Goal: Transaction & Acquisition: Book appointment/travel/reservation

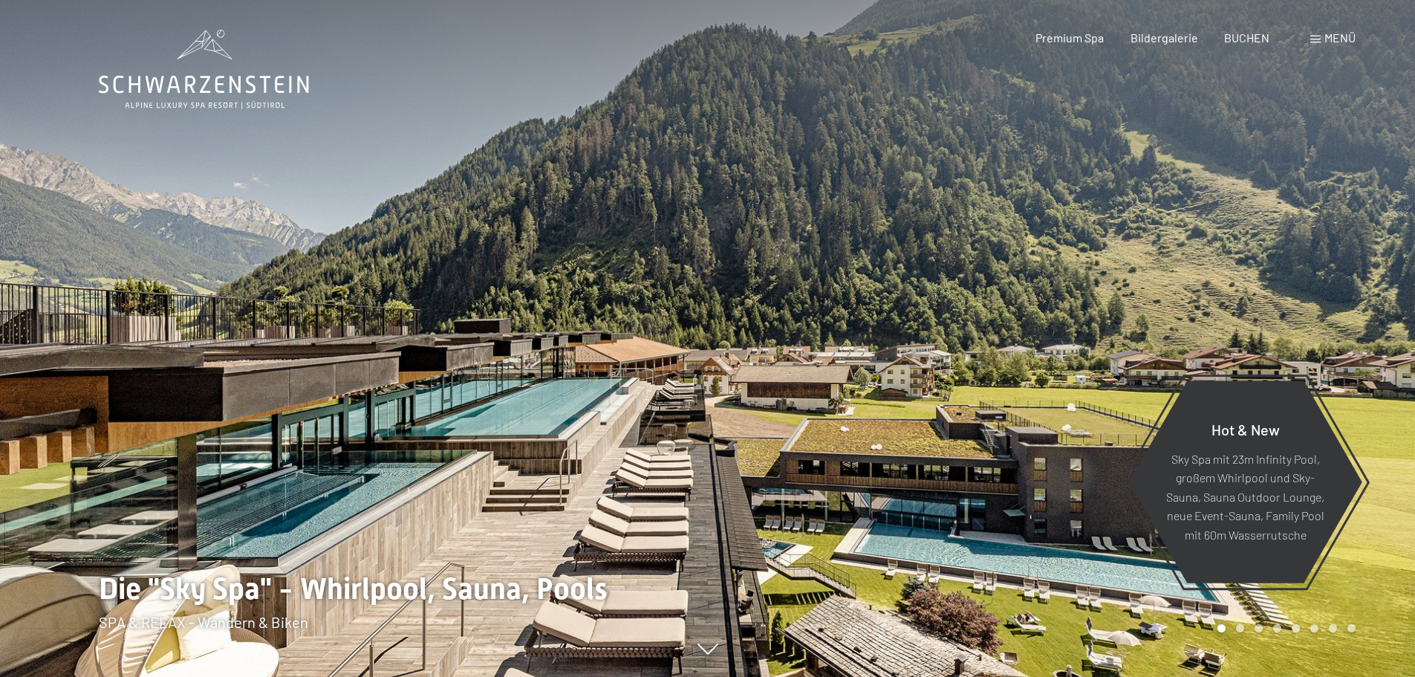
click at [1312, 33] on div "Menü" at bounding box center [1333, 38] width 45 height 16
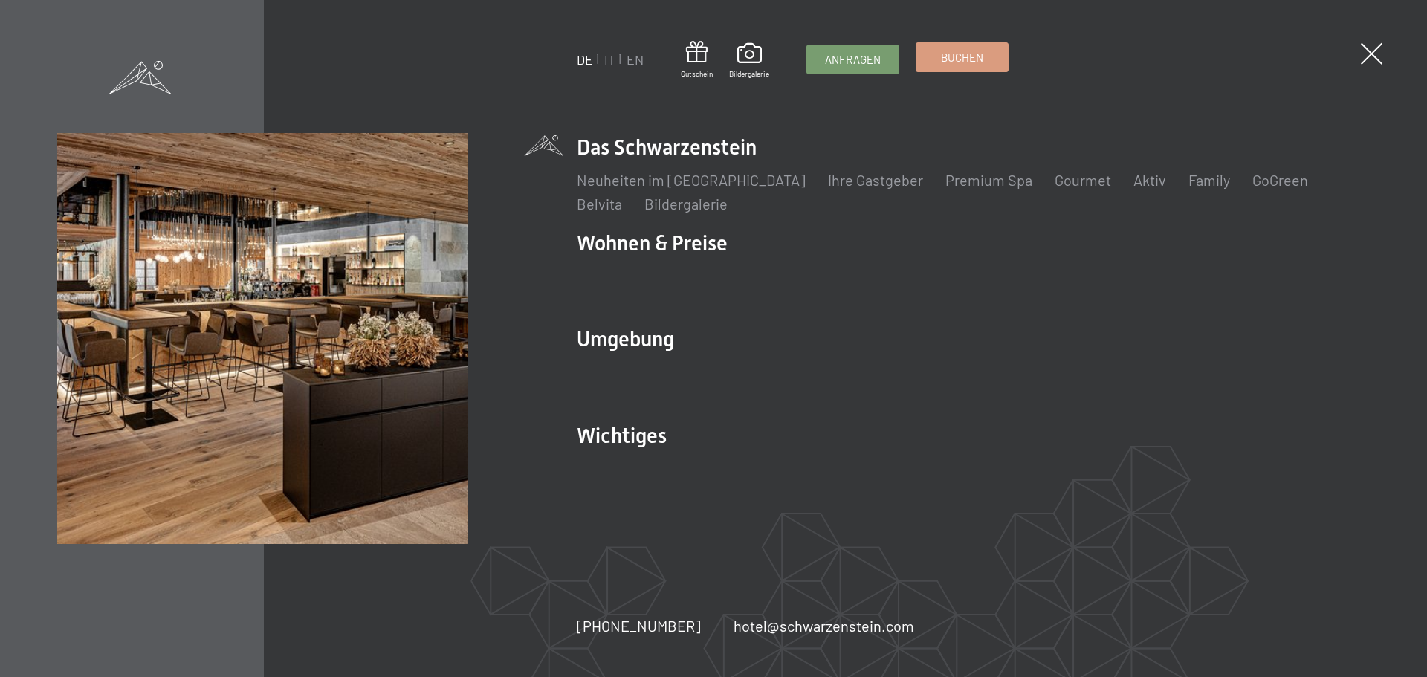
click at [935, 56] on link "Buchen" at bounding box center [961, 57] width 91 height 28
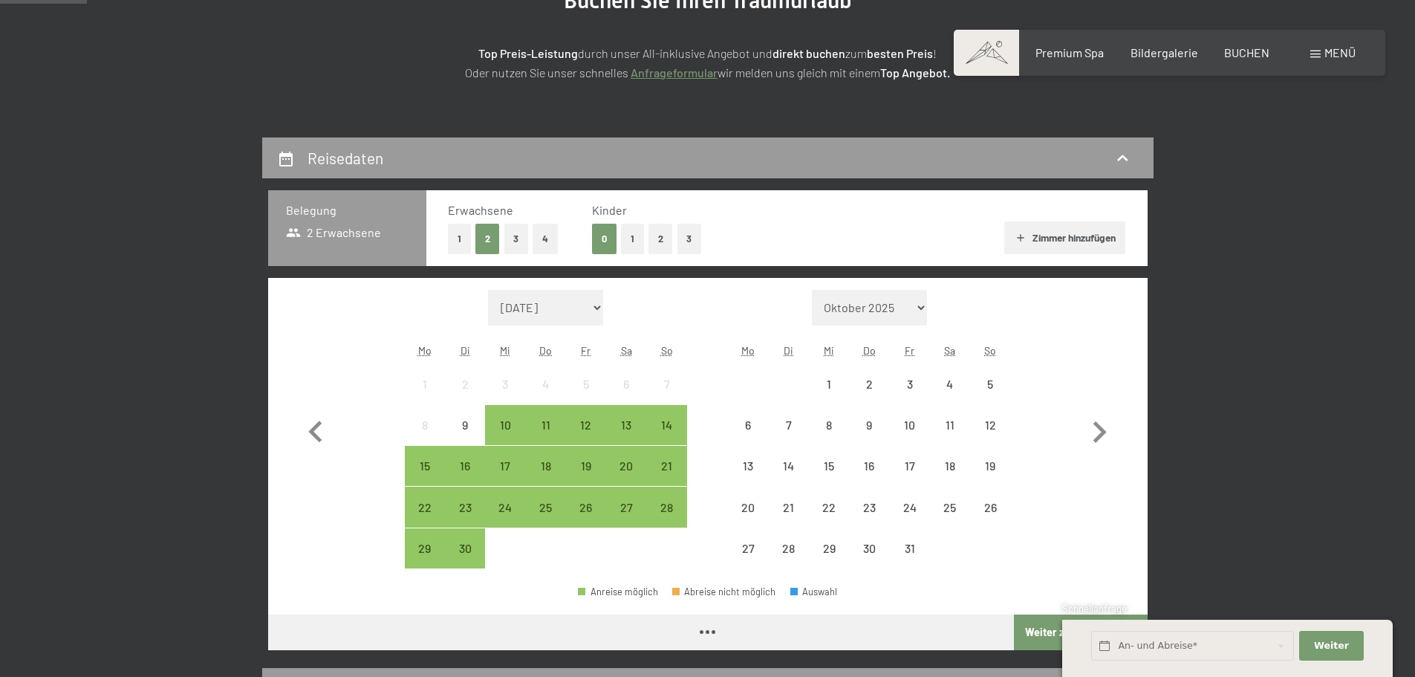
scroll to position [223, 0]
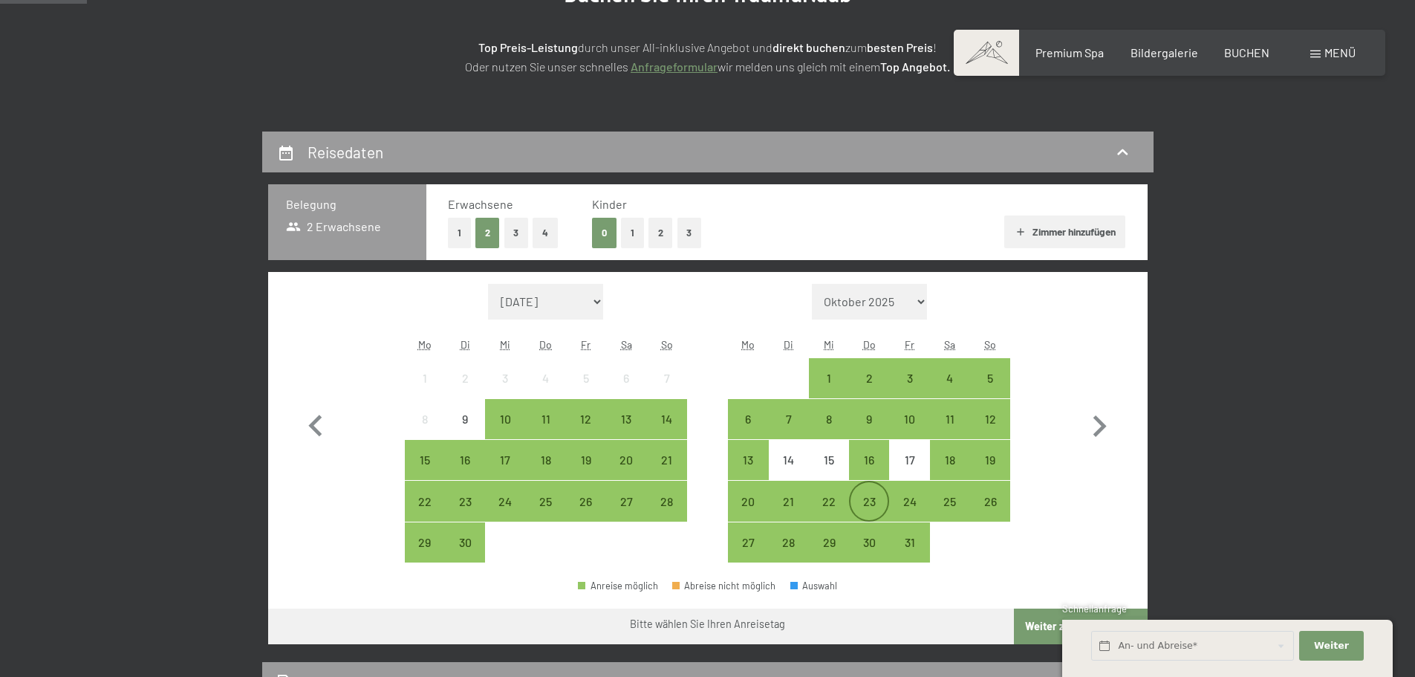
drag, startPoint x: 876, startPoint y: 508, endPoint x: 900, endPoint y: 505, distance: 24.7
click at [876, 507] on div "23" at bounding box center [869, 514] width 37 height 37
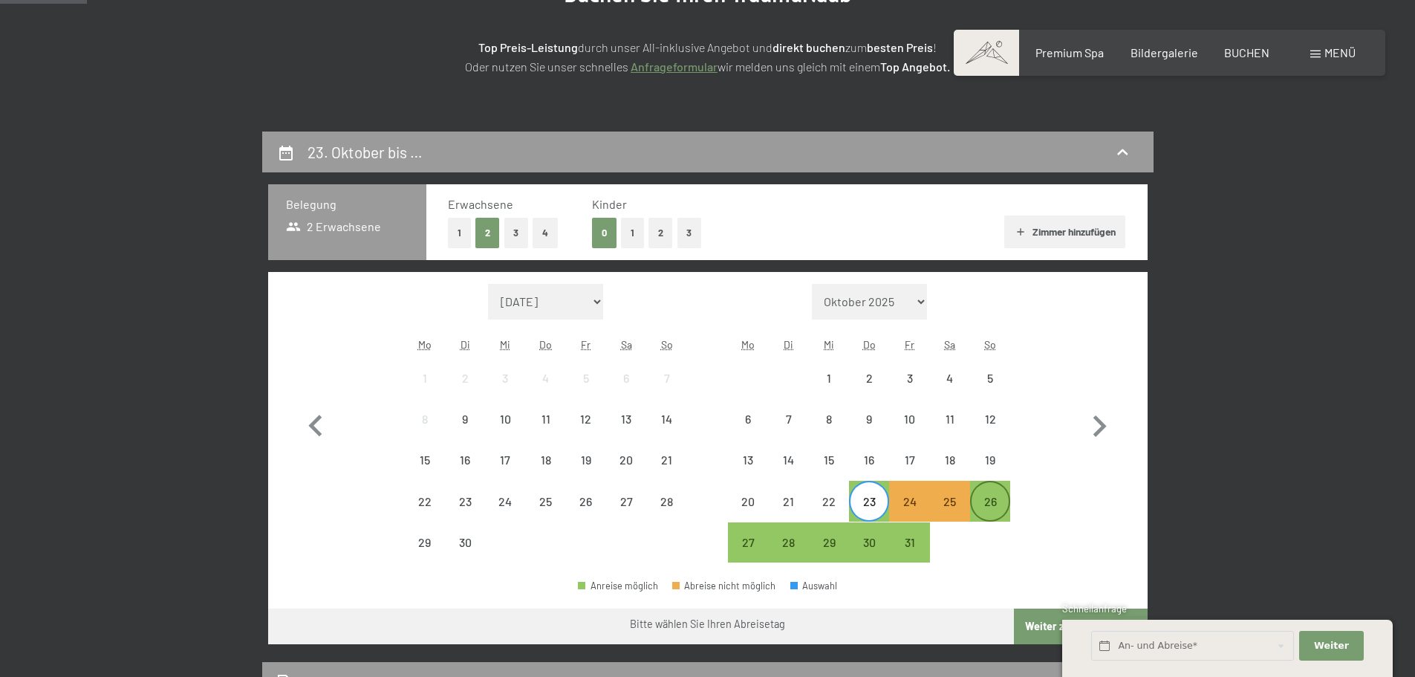
click at [985, 506] on div "26" at bounding box center [990, 514] width 37 height 37
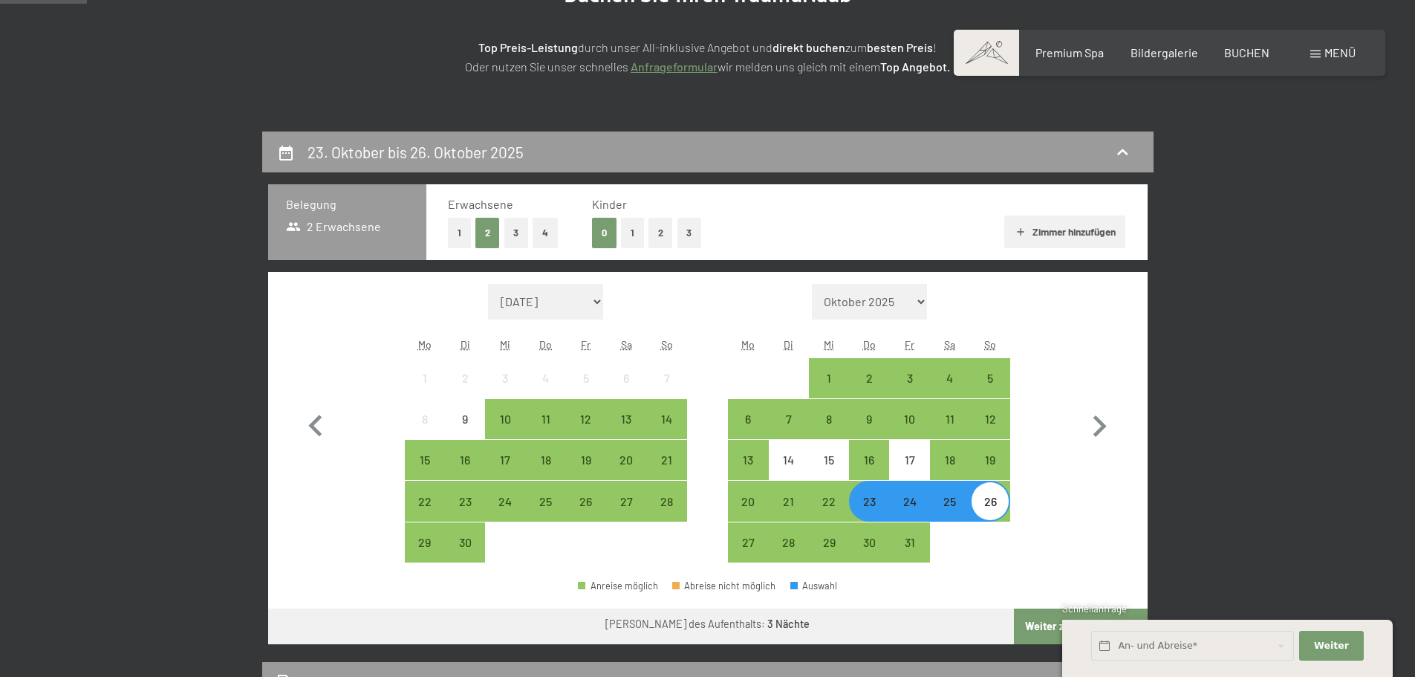
click at [1074, 235] on button "Zimmer hinzufügen" at bounding box center [1065, 231] width 121 height 33
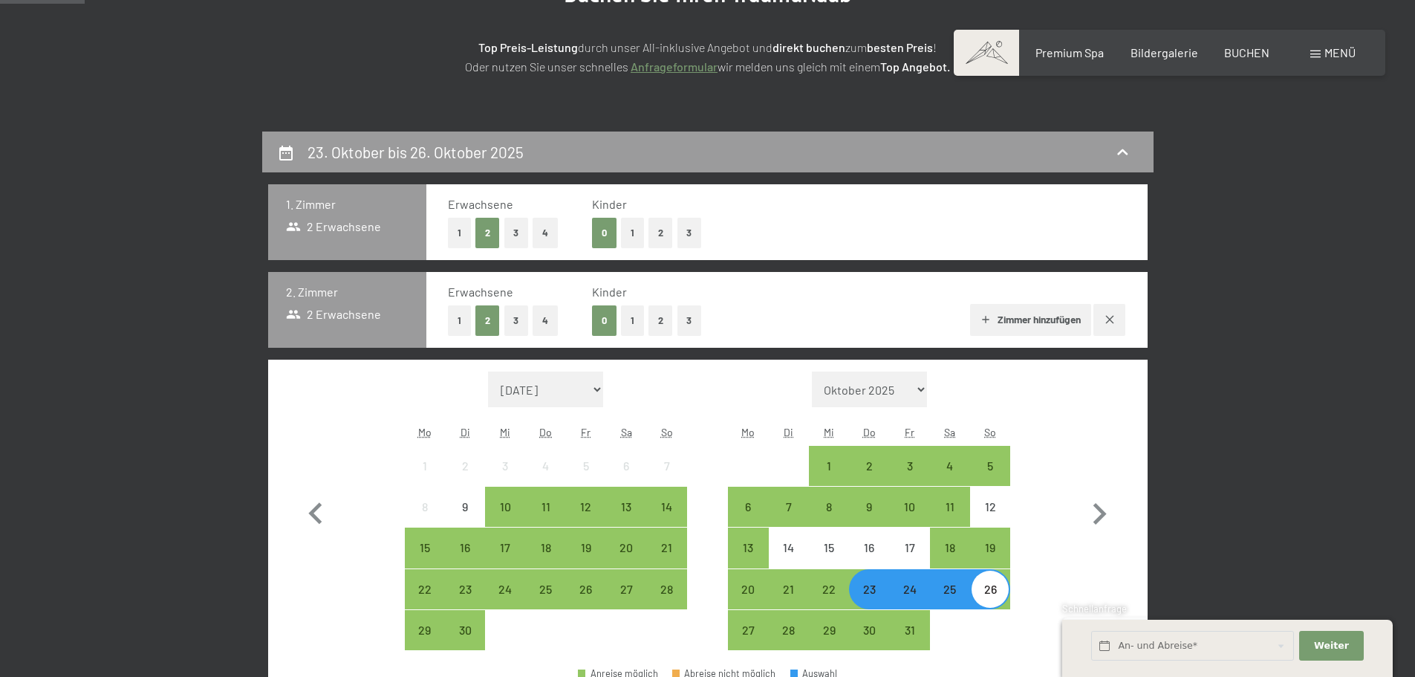
scroll to position [371, 0]
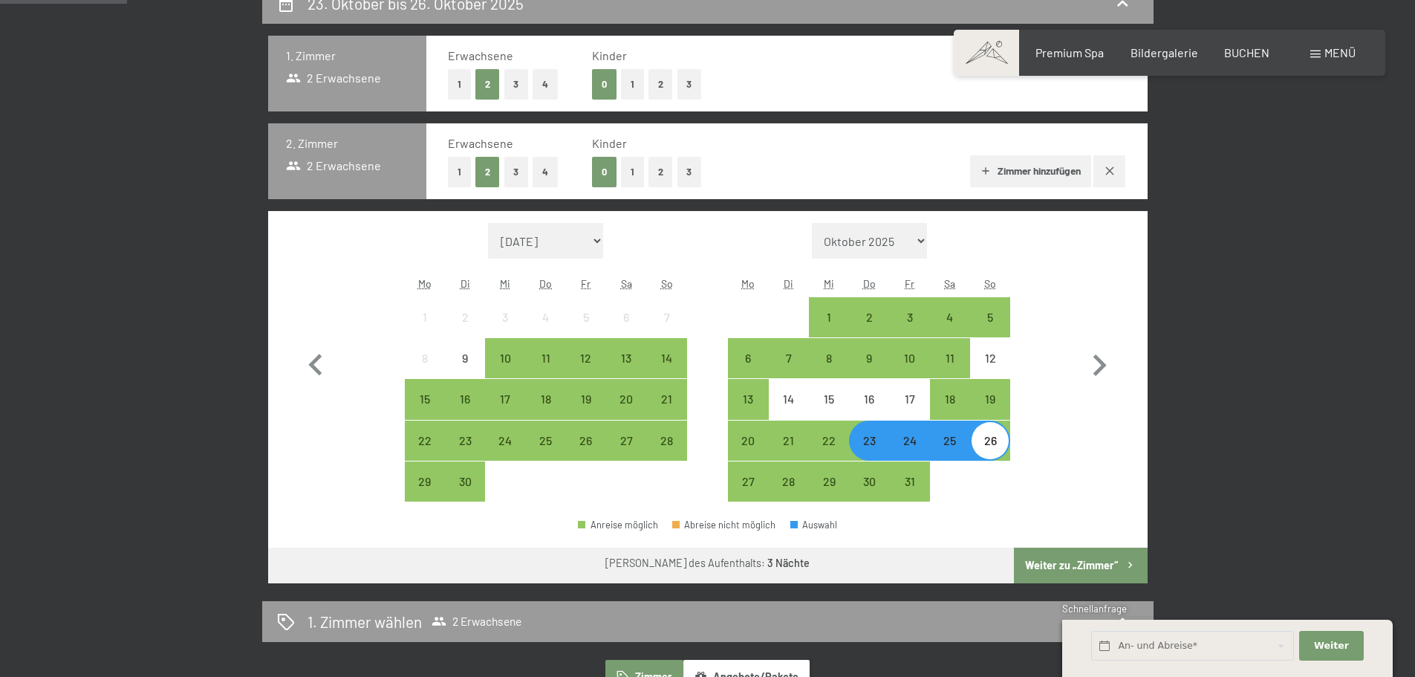
click at [1026, 174] on button "Zimmer hinzufügen" at bounding box center [1030, 171] width 121 height 33
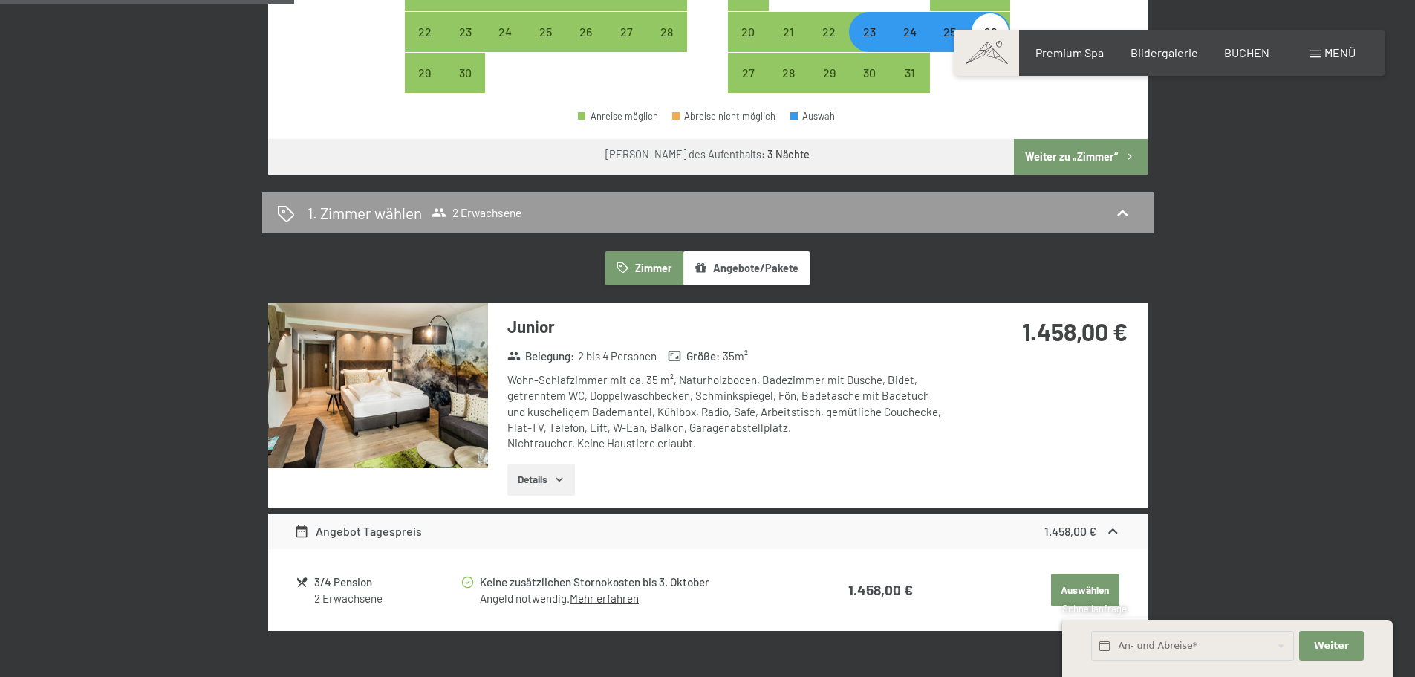
scroll to position [892, 0]
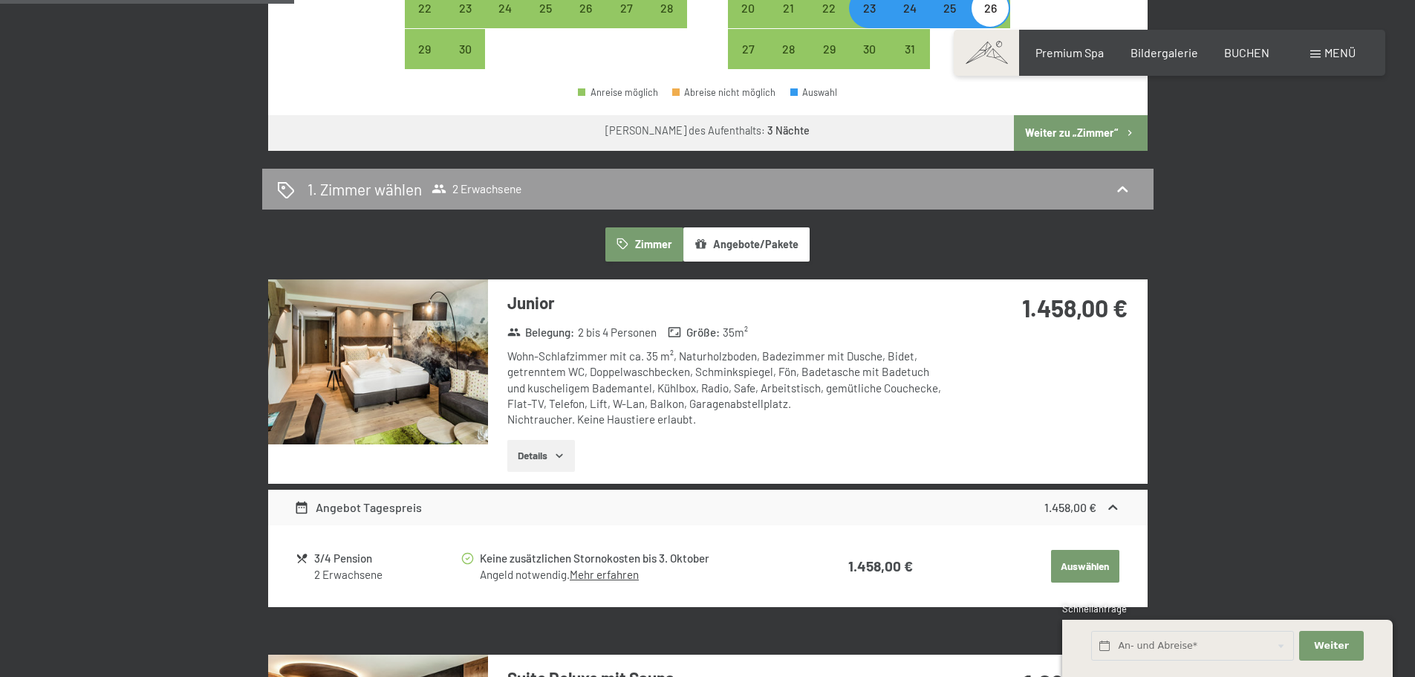
click at [1080, 558] on button "Auswählen" at bounding box center [1085, 566] width 68 height 33
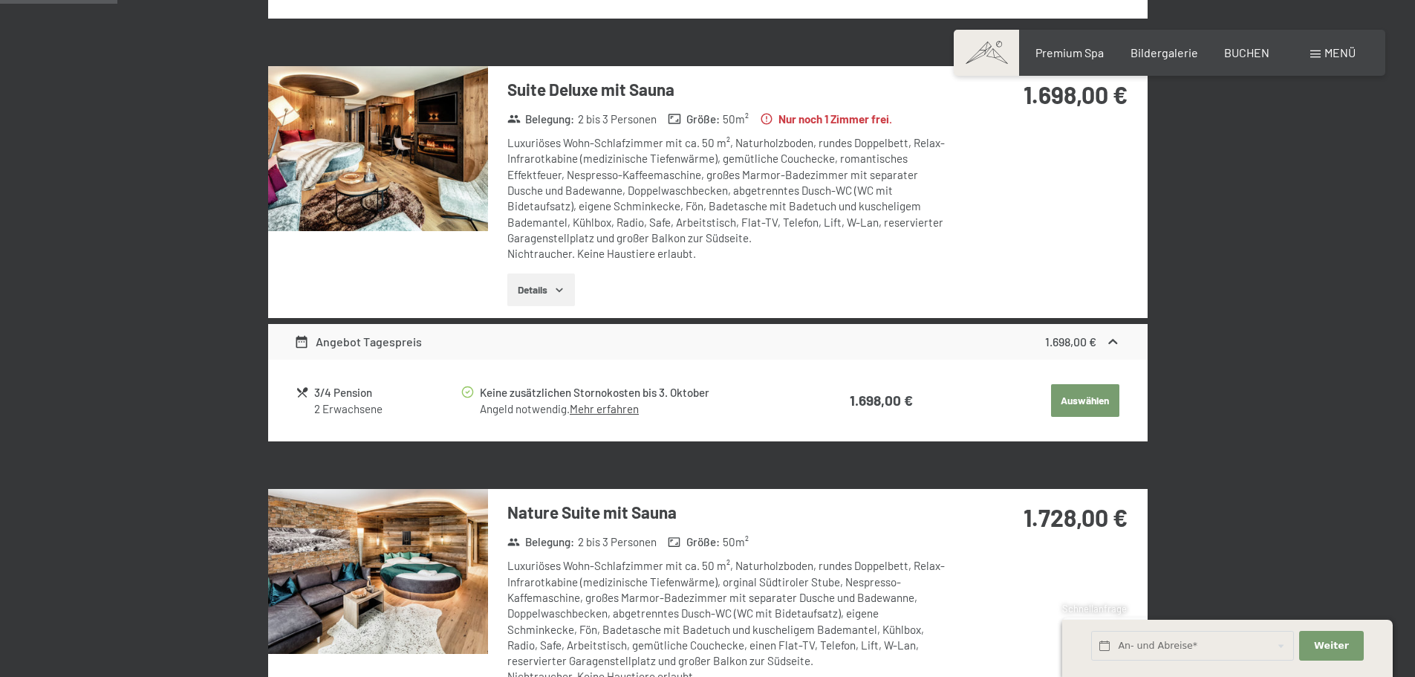
scroll to position [354, 0]
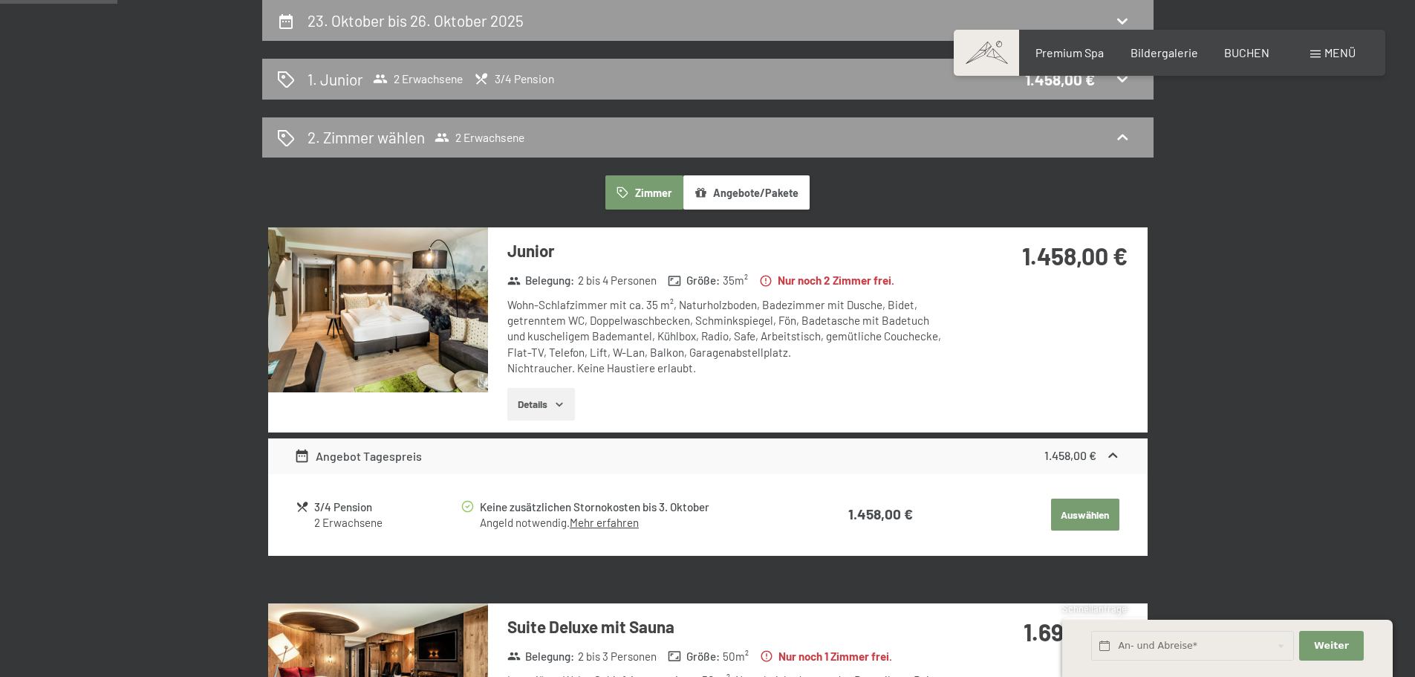
click at [1096, 515] on button "Auswählen" at bounding box center [1085, 515] width 68 height 33
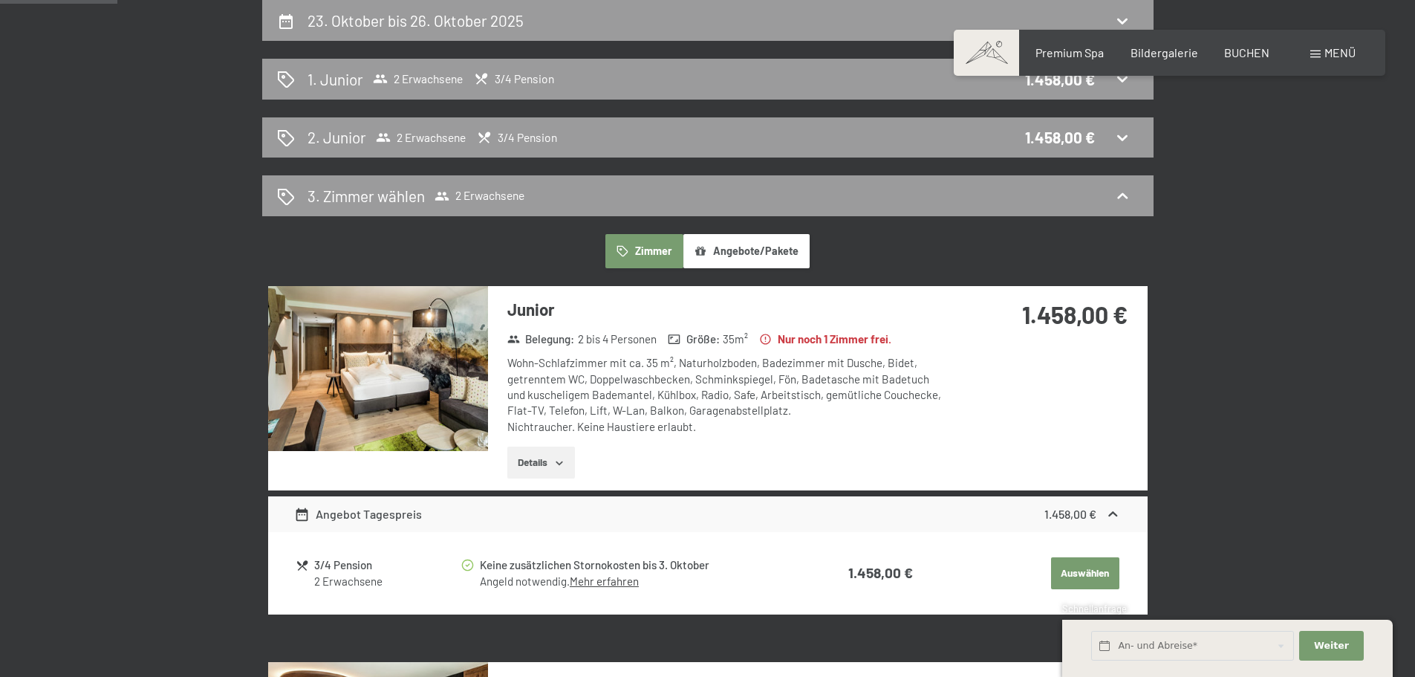
click at [1097, 568] on button "Auswählen" at bounding box center [1085, 573] width 68 height 33
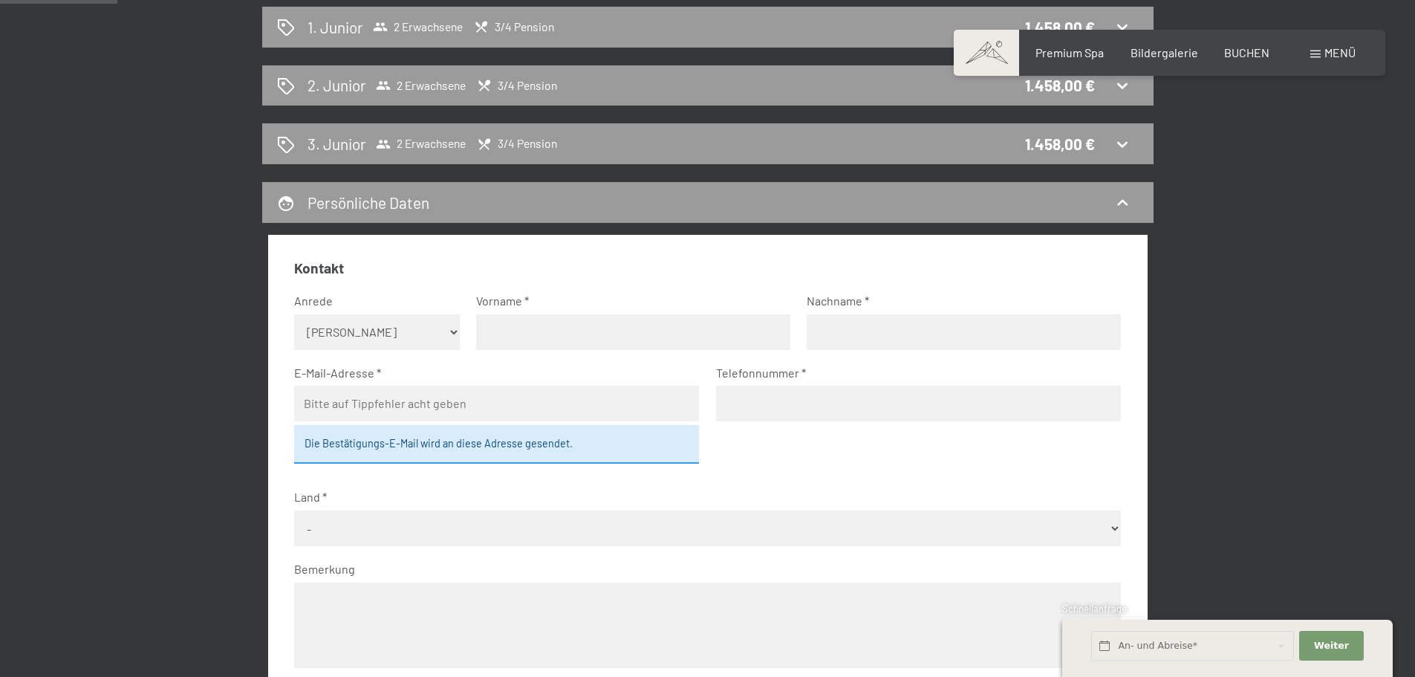
scroll to position [429, 0]
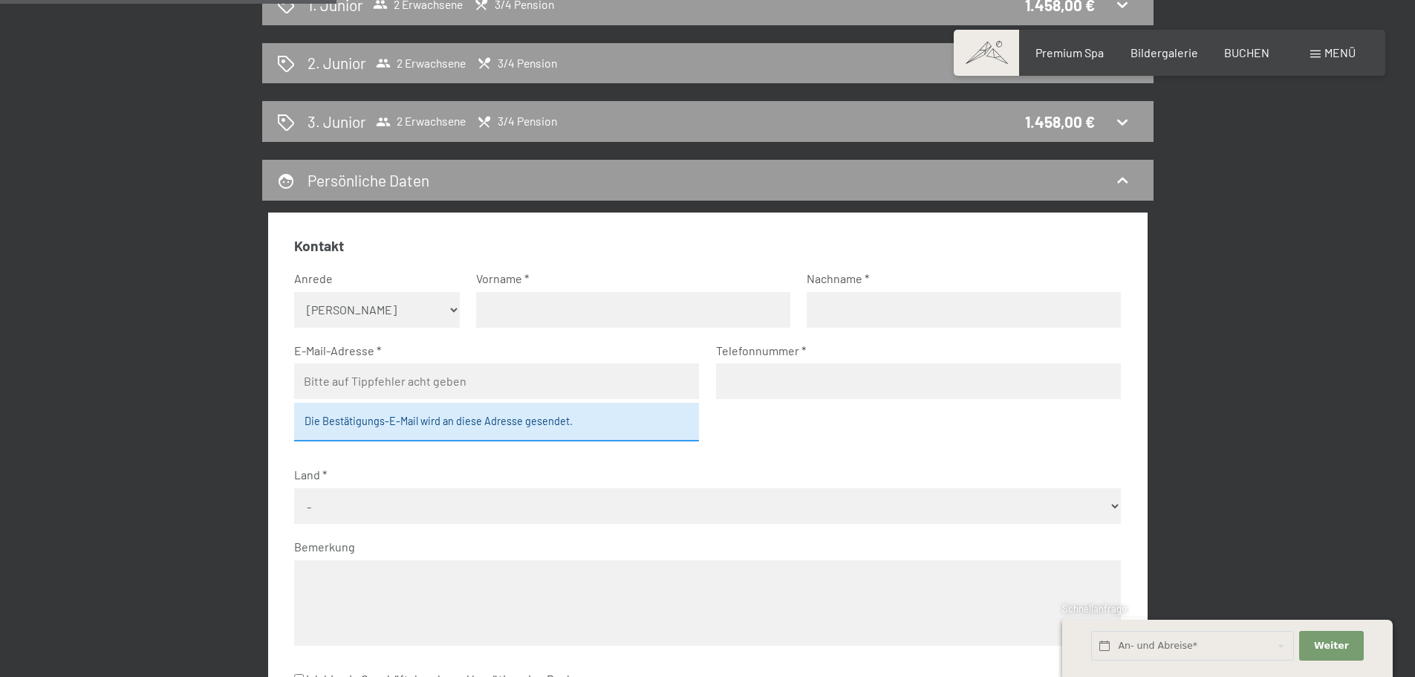
click at [449, 299] on select "Keine Angabe Frau [PERSON_NAME]" at bounding box center [377, 310] width 166 height 36
select select "f"
click at [294, 292] on select "Keine Angabe Frau [PERSON_NAME]" at bounding box center [377, 310] width 166 height 36
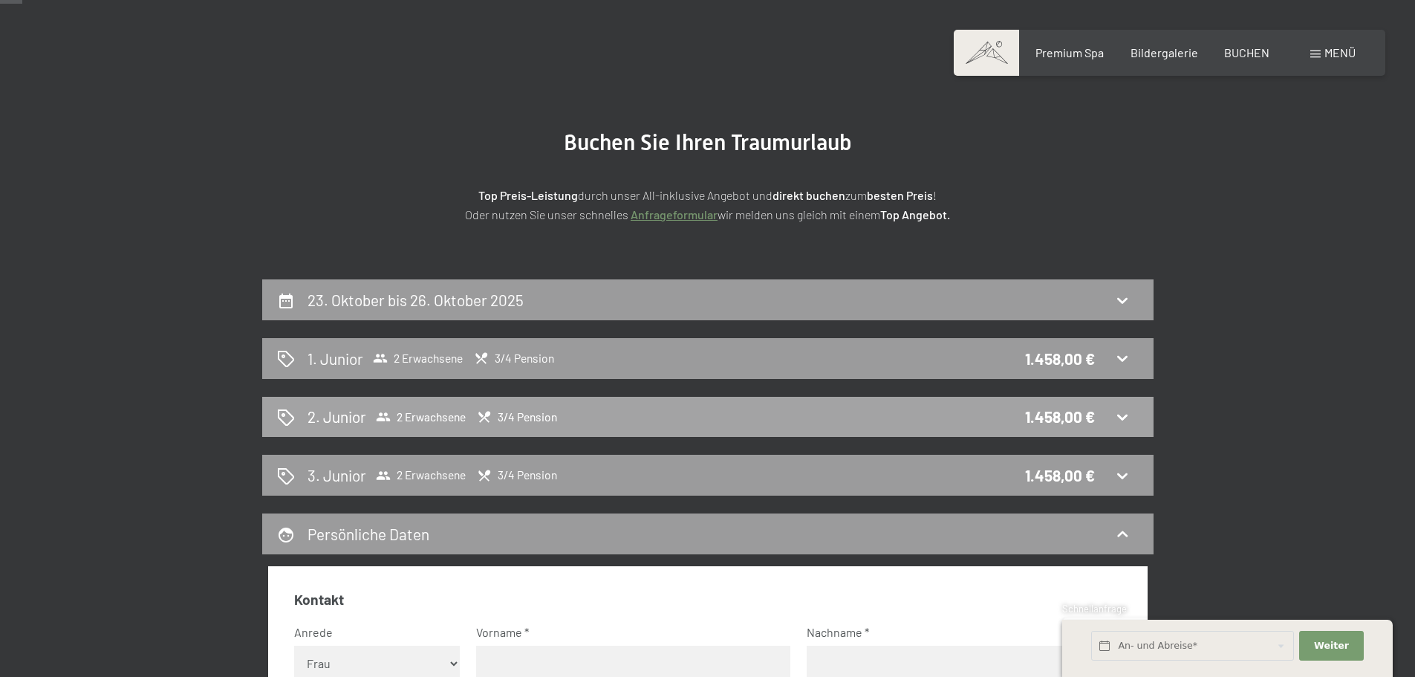
scroll to position [0, 0]
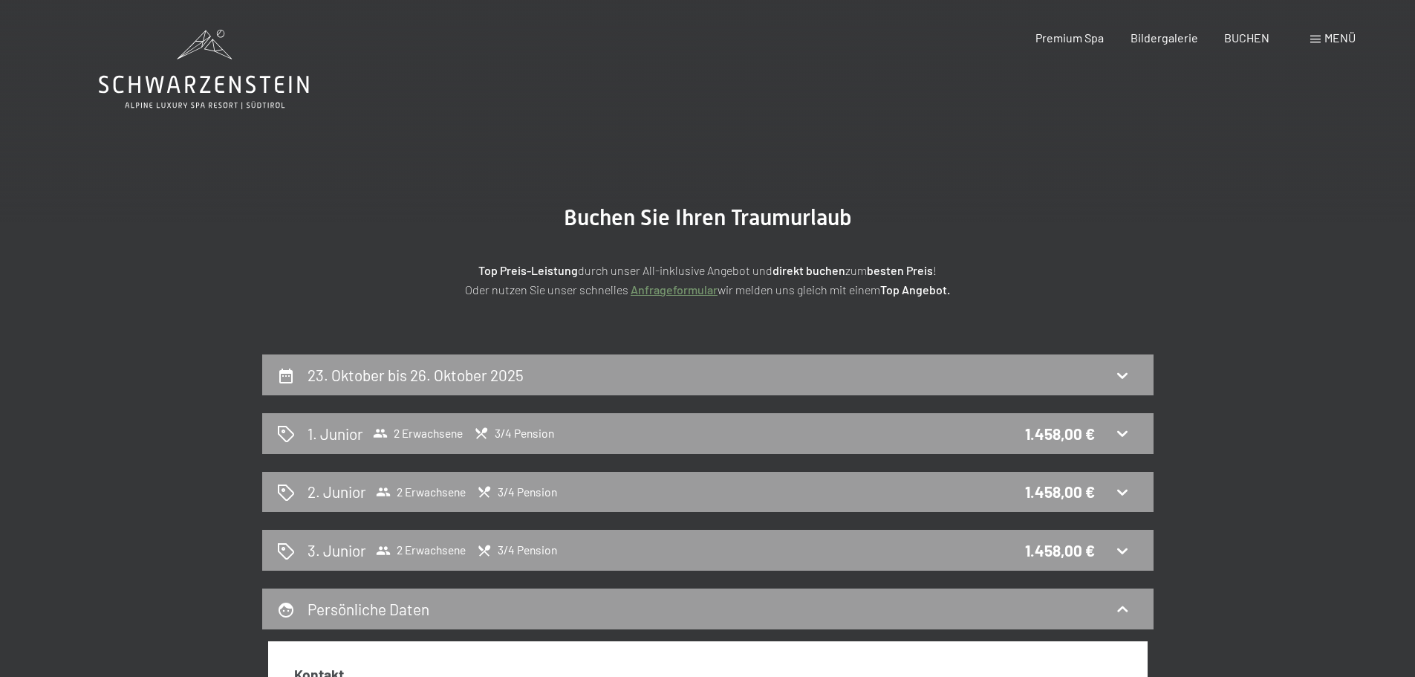
click at [1263, 30] on div "Buchen Anfragen Premium Spa Bildergalerie BUCHEN Menü DE IT EN Gutschein Bilder…" at bounding box center [1170, 38] width 372 height 16
click at [1251, 42] on span "BUCHEN" at bounding box center [1246, 35] width 45 height 14
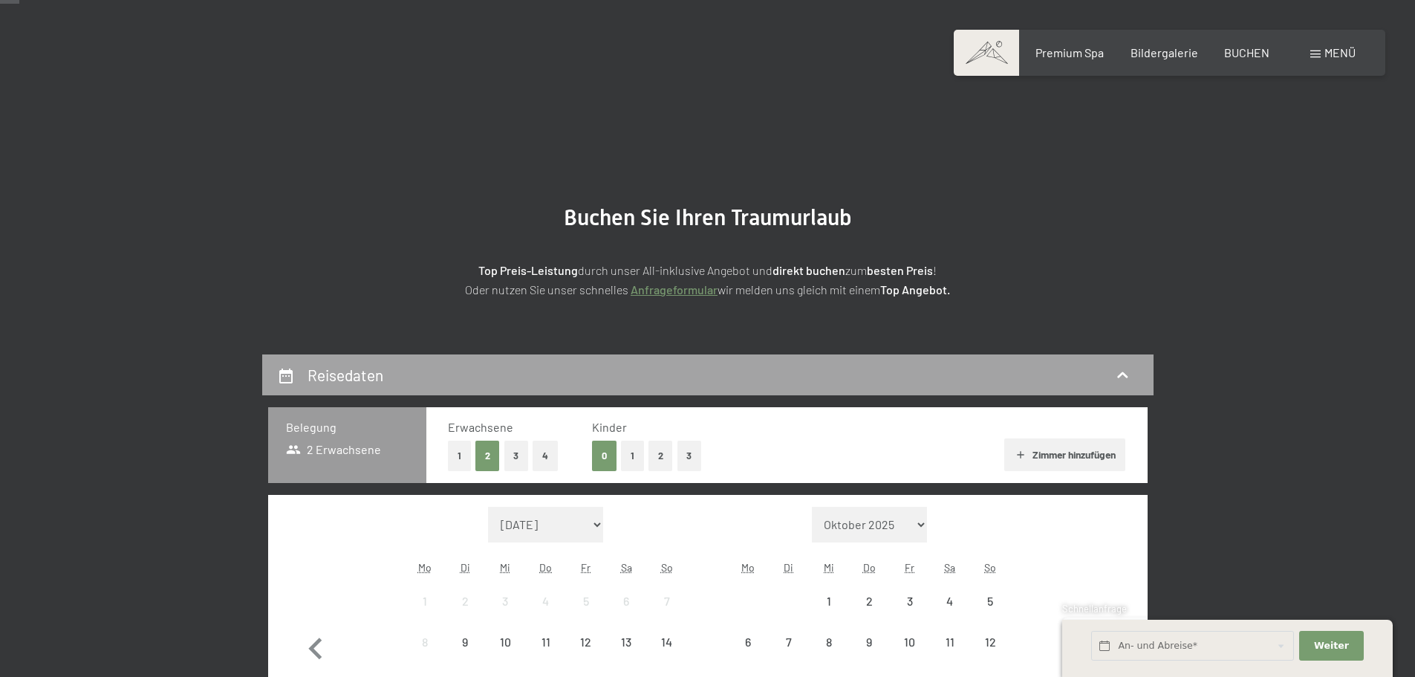
scroll to position [149, 0]
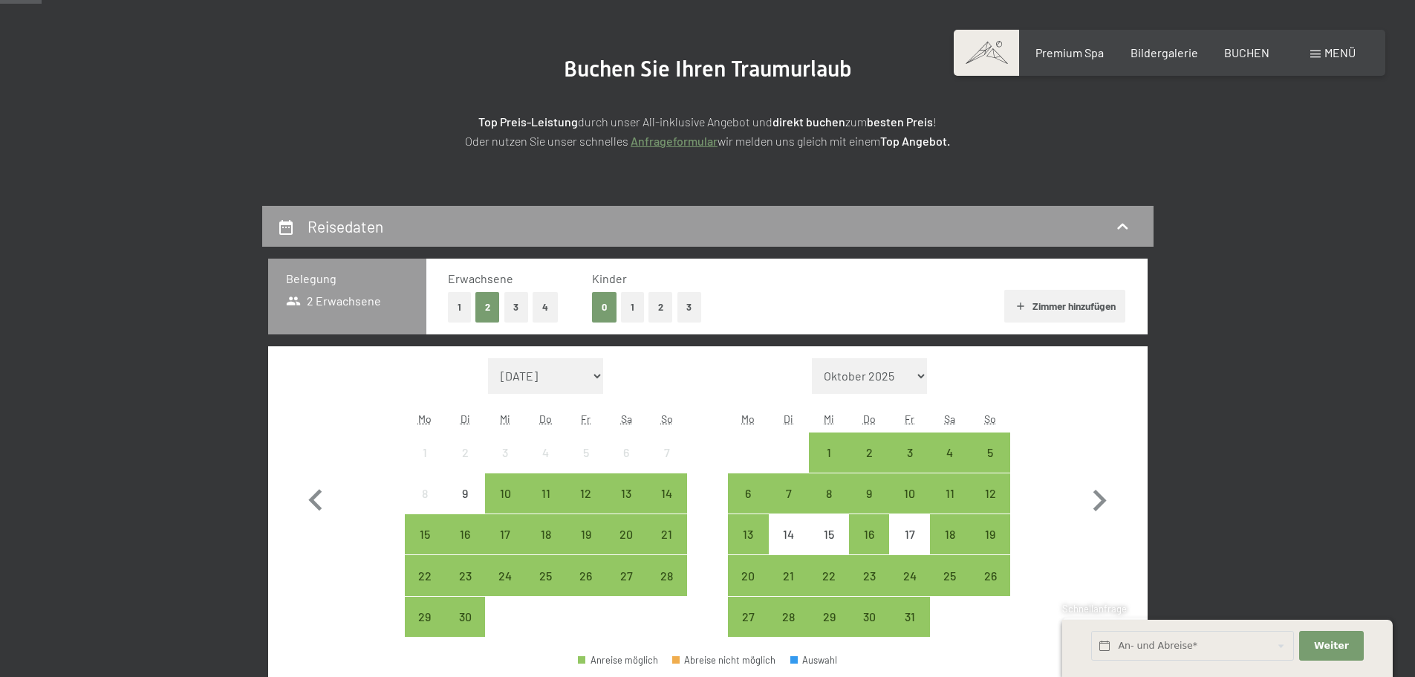
click at [538, 306] on button "4" at bounding box center [545, 307] width 25 height 30
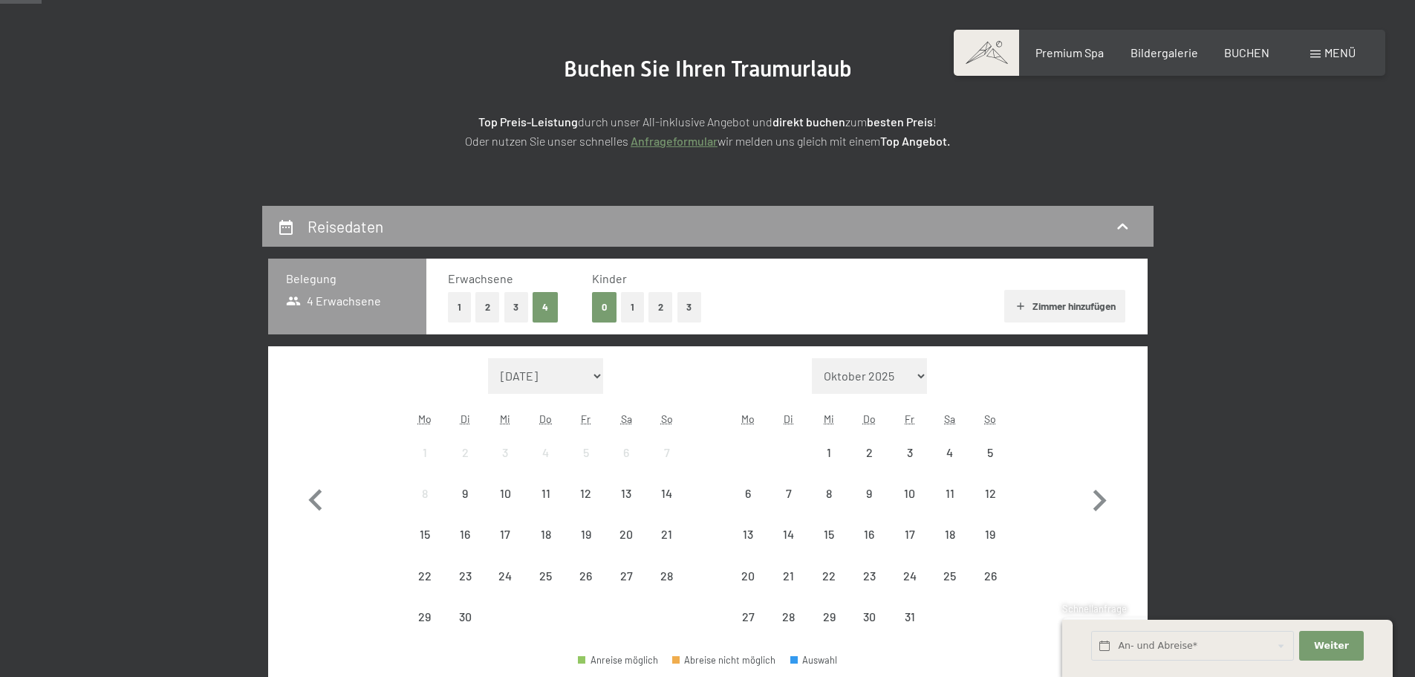
click at [481, 305] on button "2" at bounding box center [488, 307] width 25 height 30
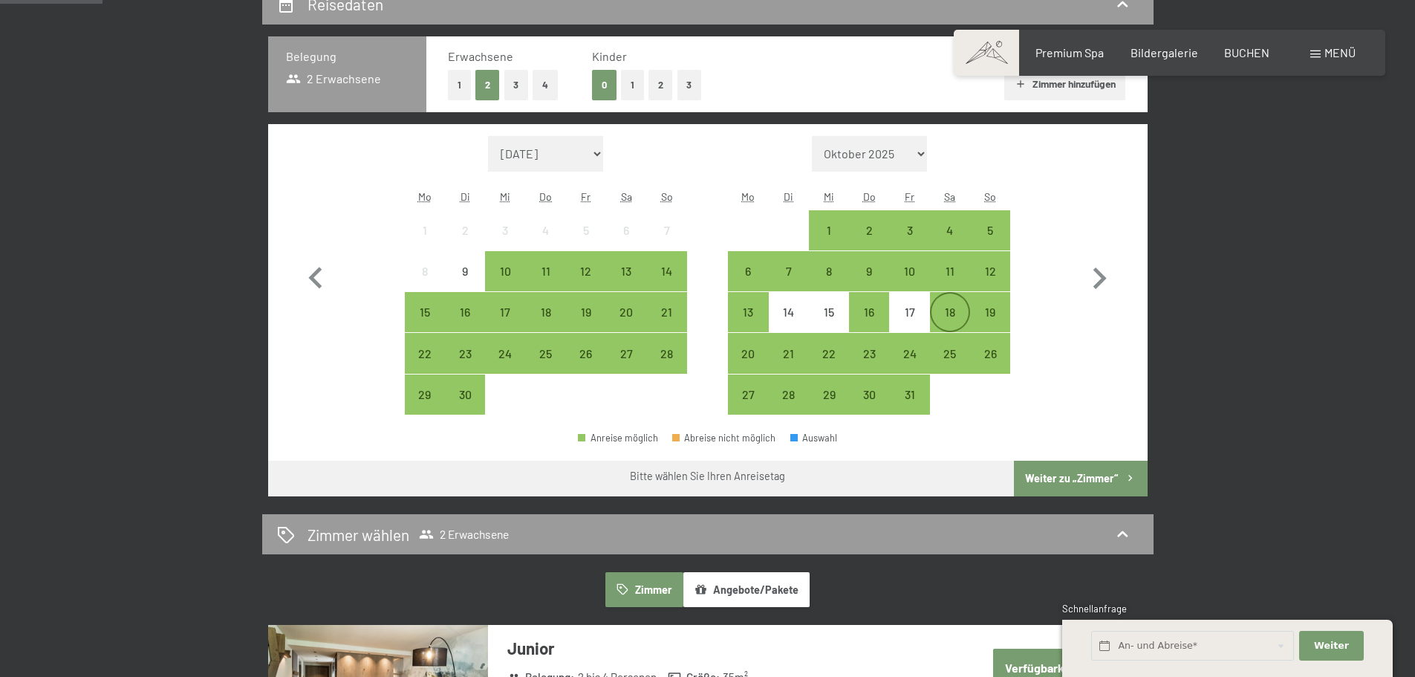
scroll to position [371, 0]
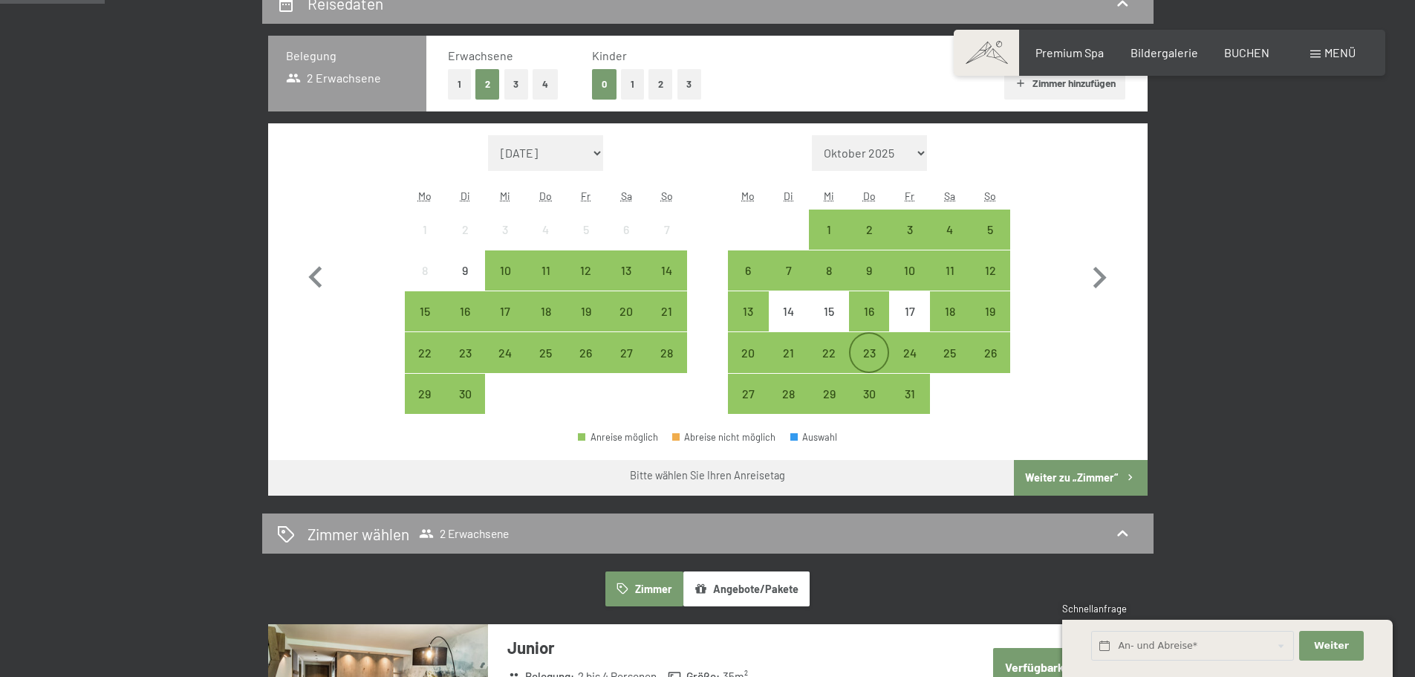
click at [880, 356] on div "23" at bounding box center [869, 365] width 37 height 37
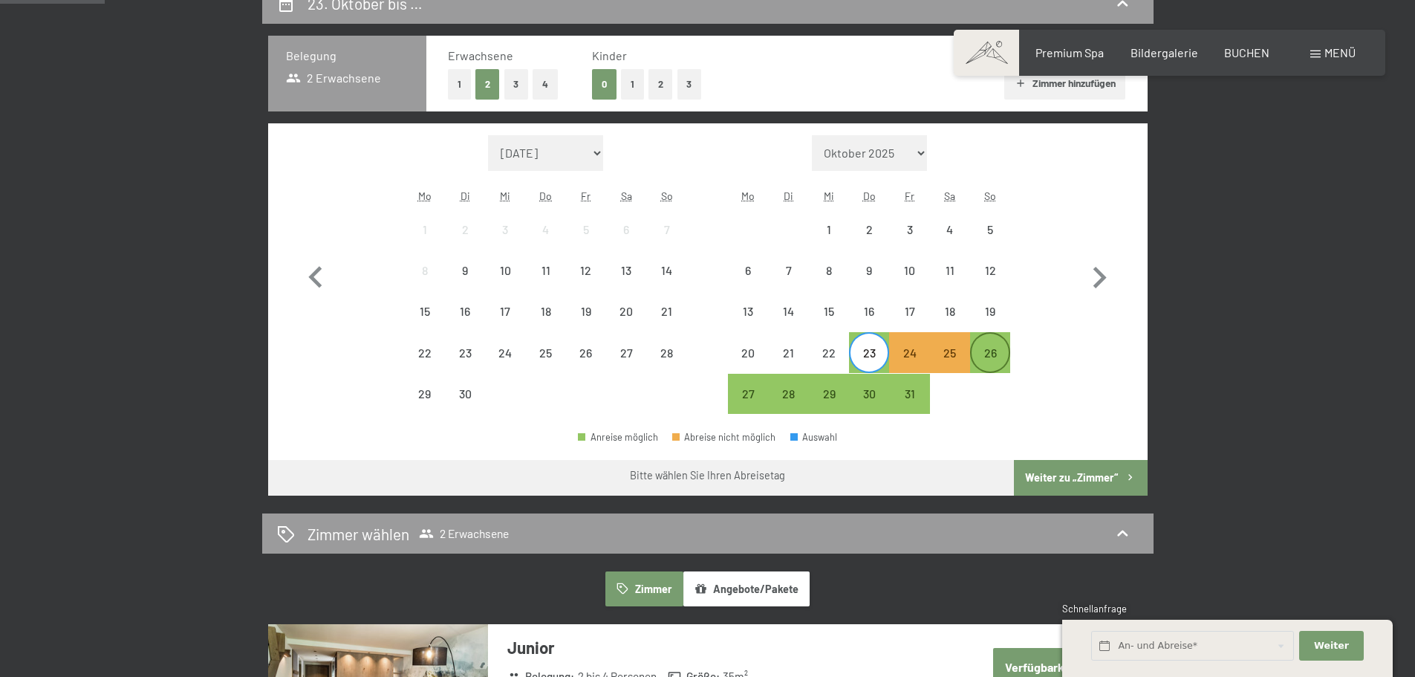
click at [996, 357] on div "26" at bounding box center [990, 365] width 37 height 37
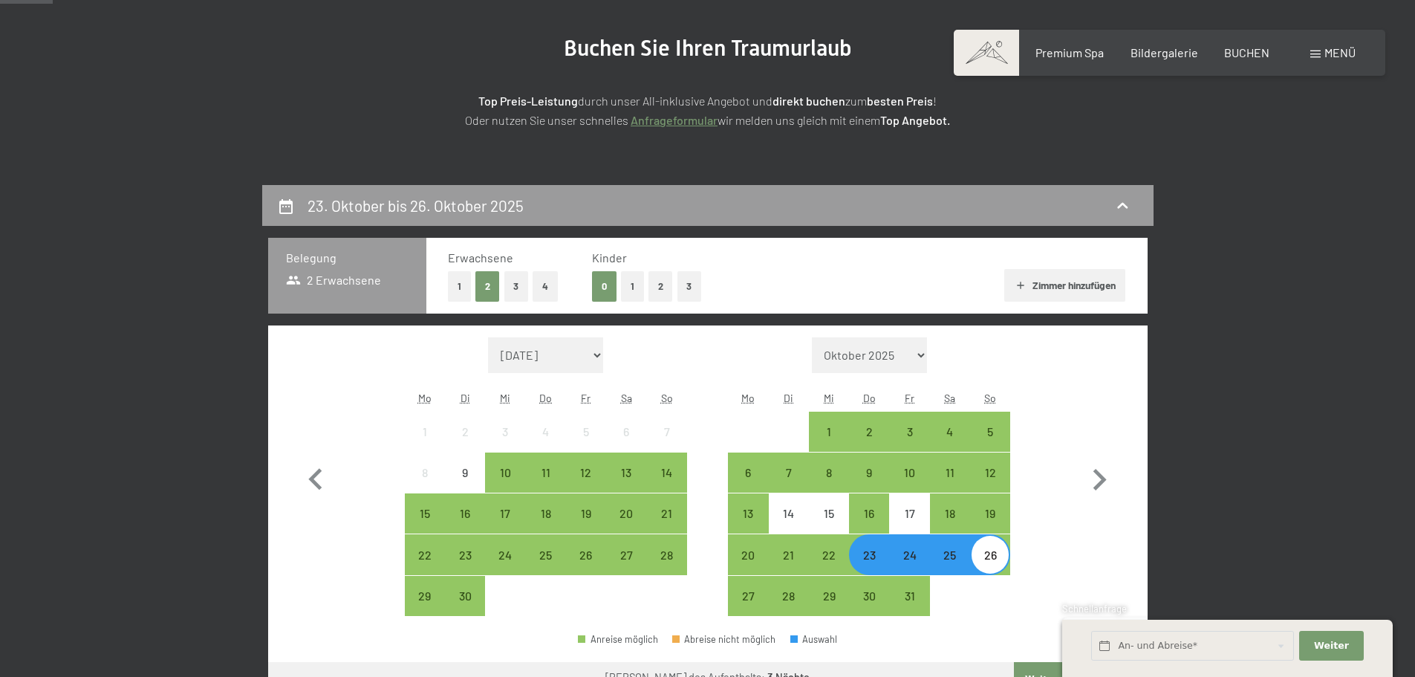
scroll to position [149, 0]
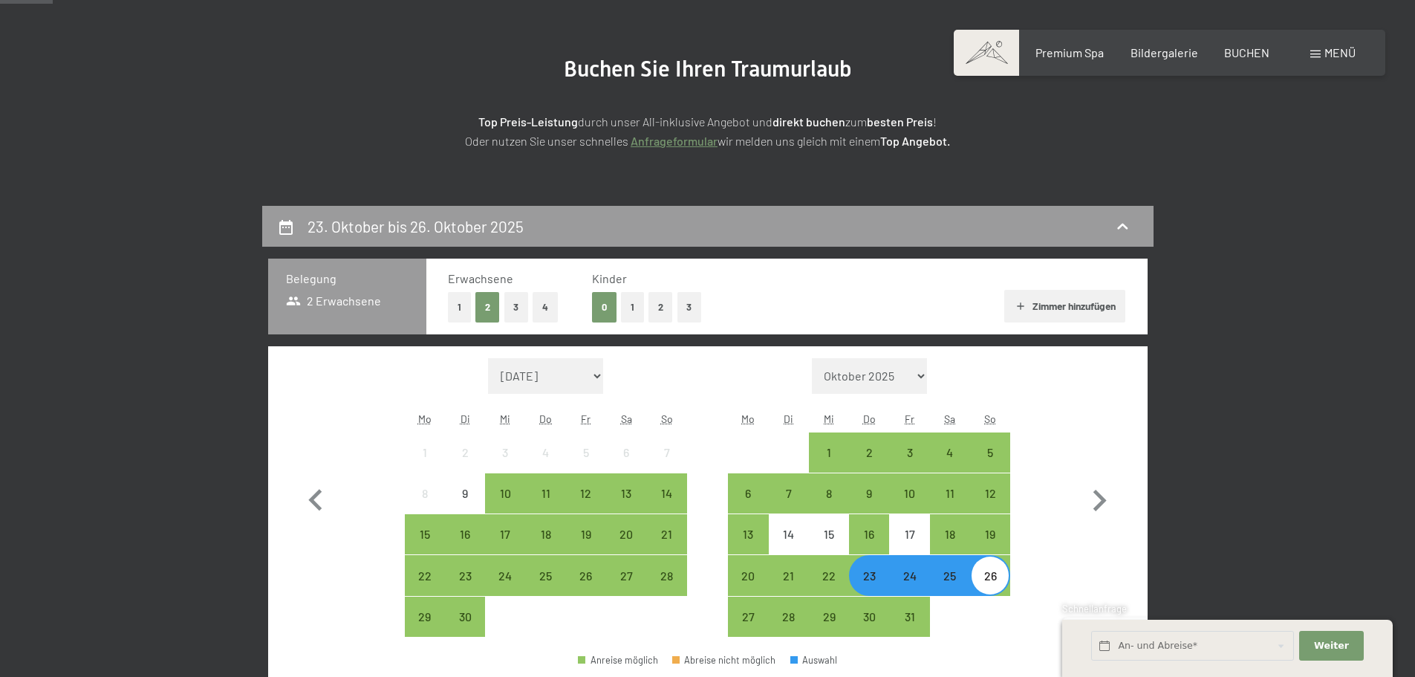
click at [1047, 307] on button "Zimmer hinzufügen" at bounding box center [1065, 306] width 121 height 33
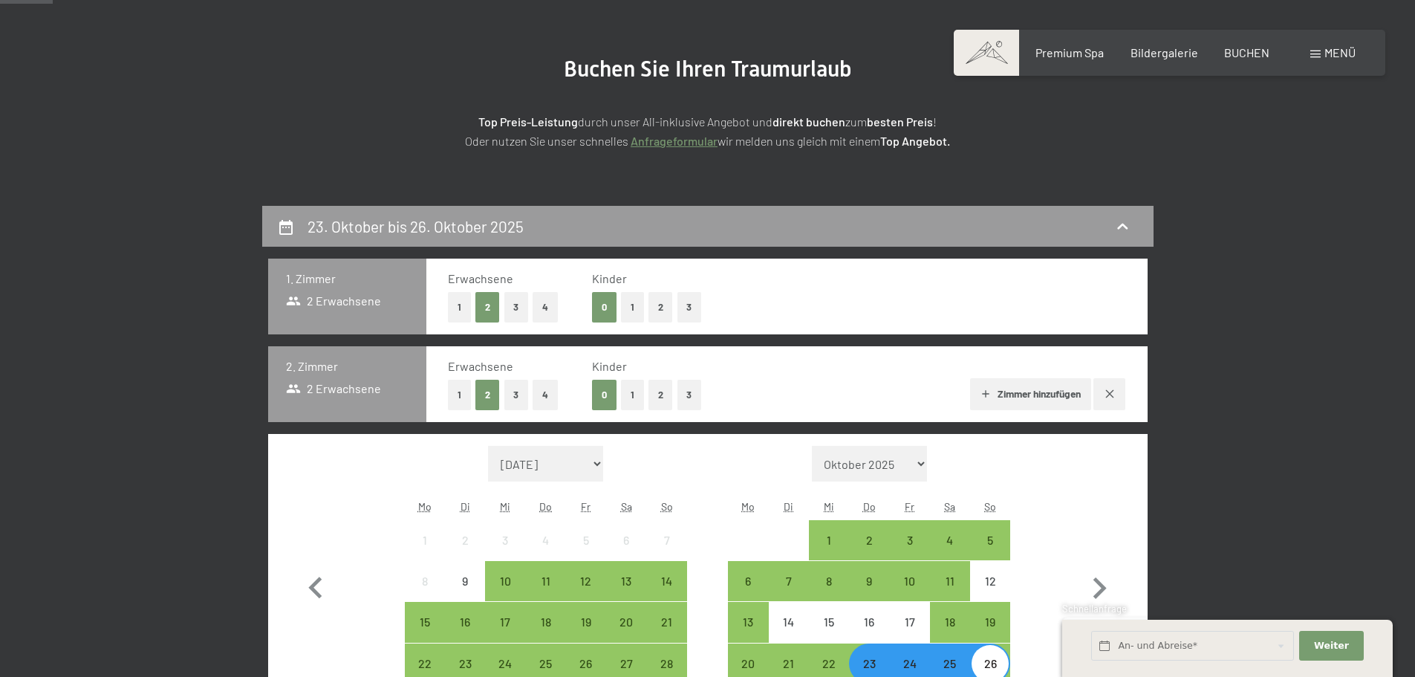
click at [1047, 307] on div "Erwachsene 1 2 3 4 Kinder 0 1 2 3" at bounding box center [787, 296] width 678 height 52
click at [1057, 403] on button "Zimmer hinzufügen" at bounding box center [1030, 394] width 121 height 33
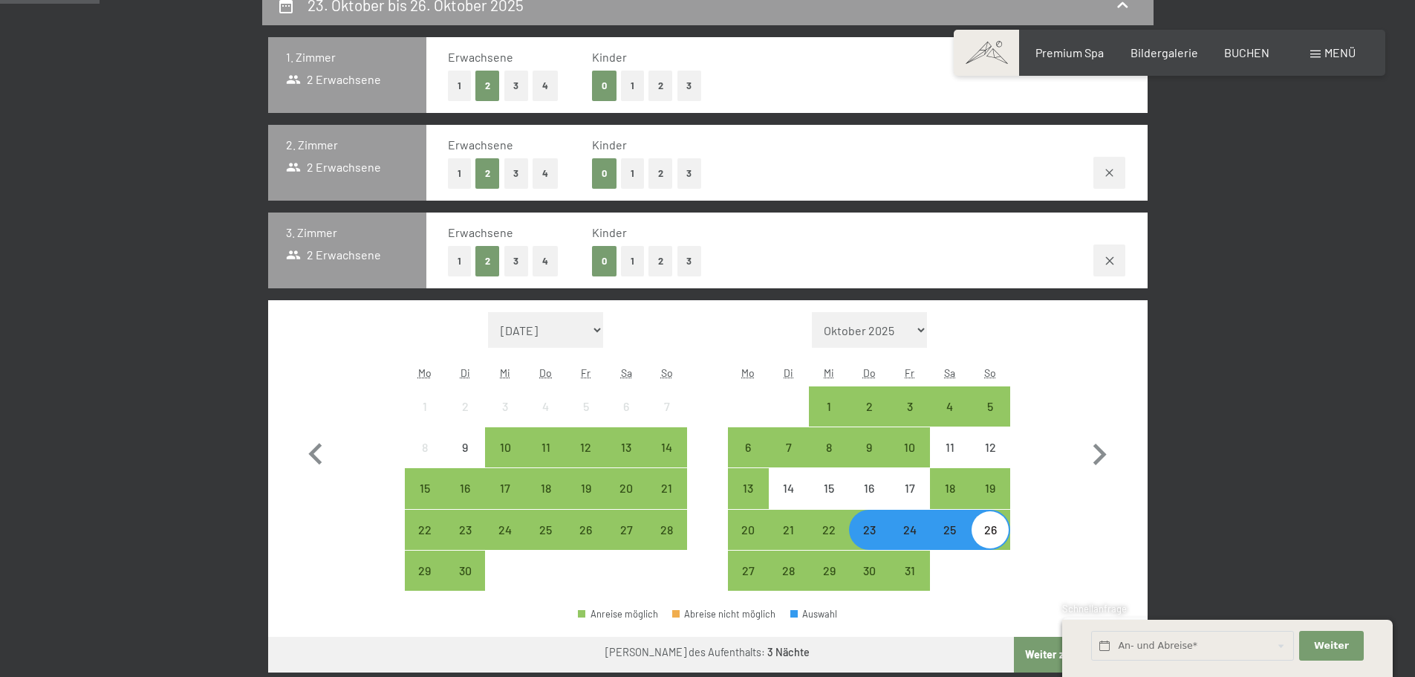
scroll to position [520, 0]
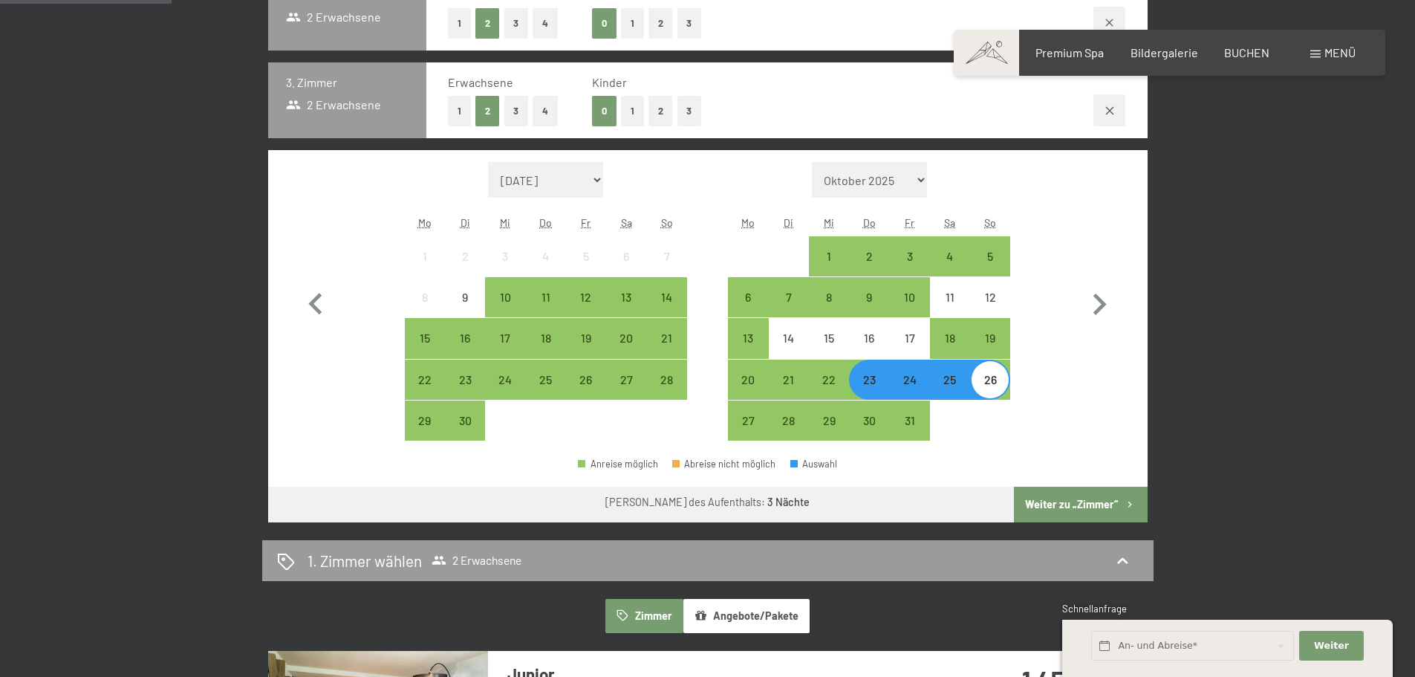
click at [1075, 495] on button "Weiter zu „Zimmer“" at bounding box center [1080, 505] width 133 height 36
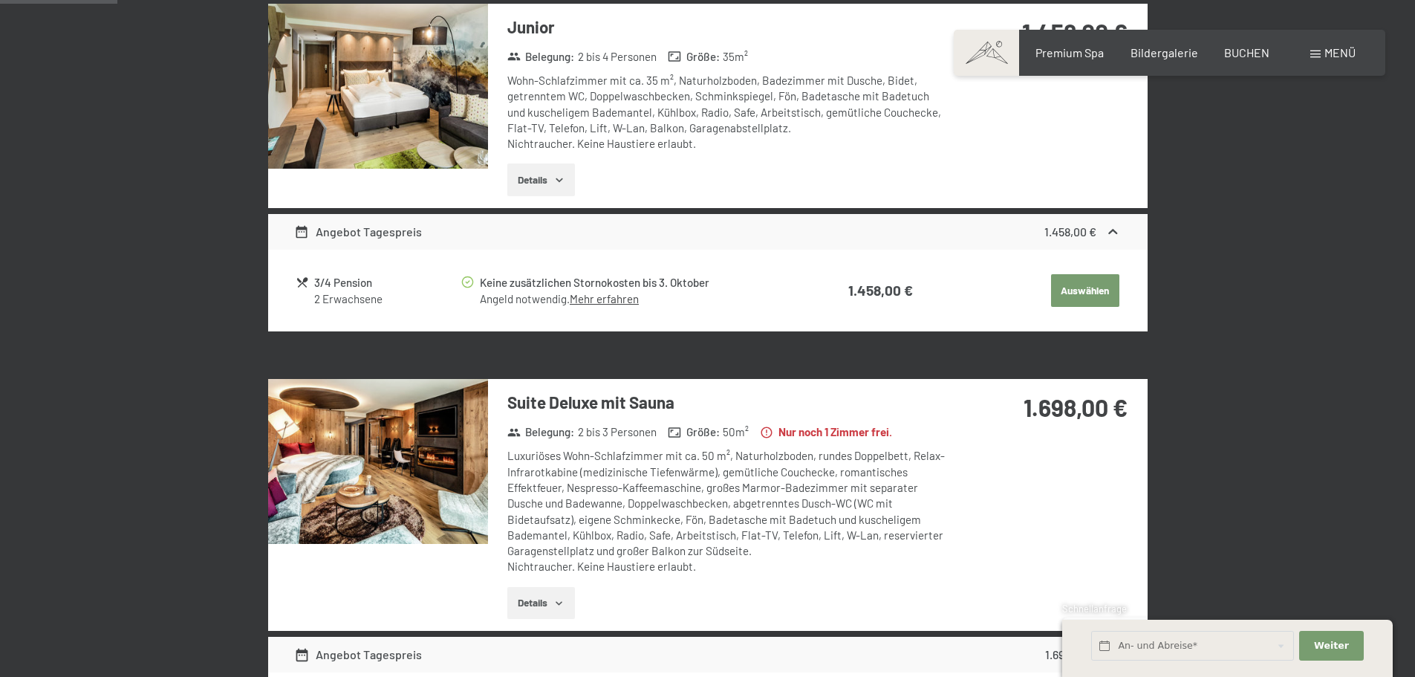
scroll to position [354, 0]
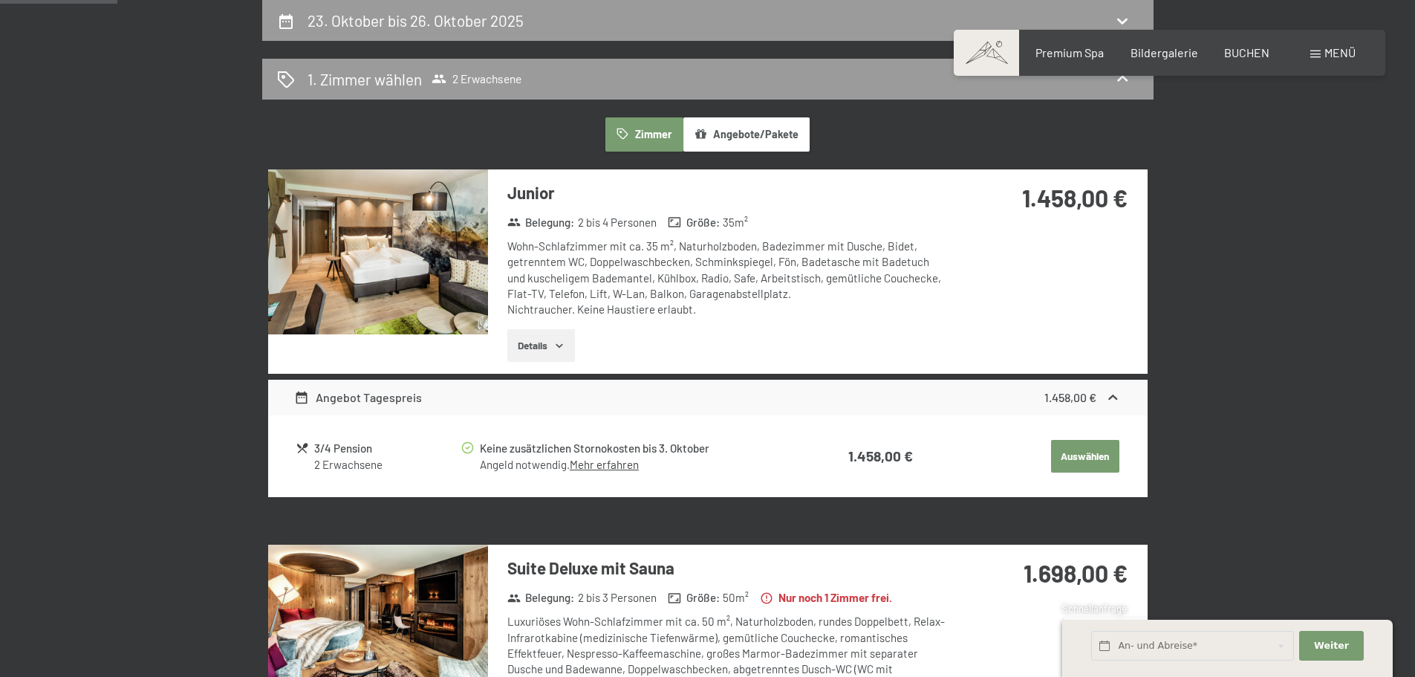
click at [1085, 457] on button "Auswählen" at bounding box center [1085, 456] width 68 height 33
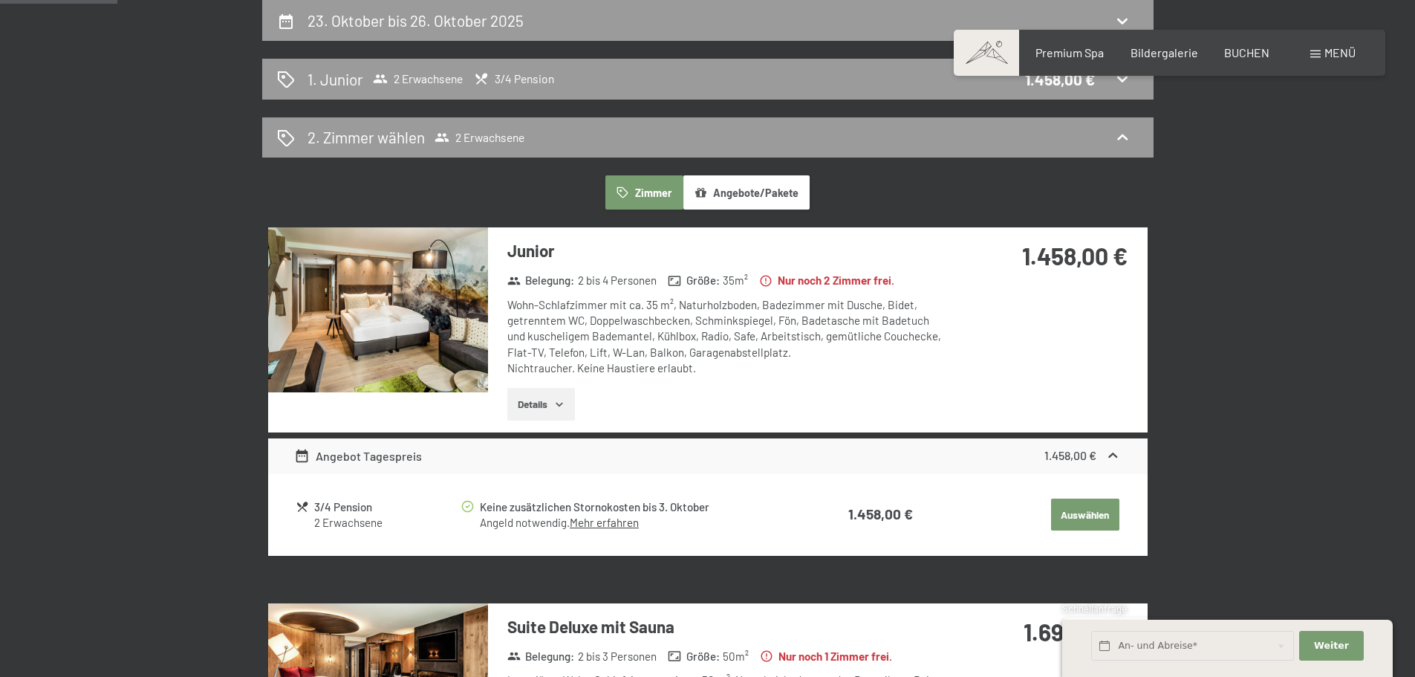
click at [1085, 507] on button "Auswählen" at bounding box center [1085, 515] width 68 height 33
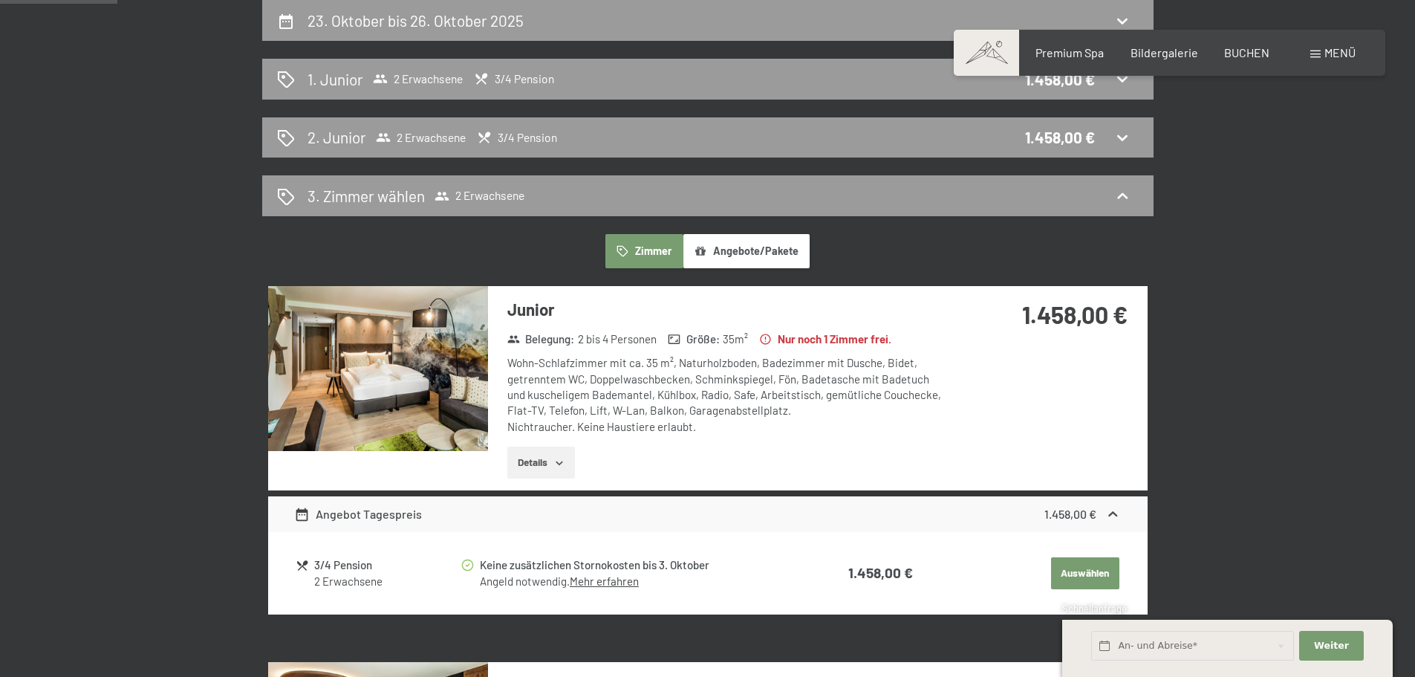
click at [1085, 568] on button "Auswählen" at bounding box center [1085, 573] width 68 height 33
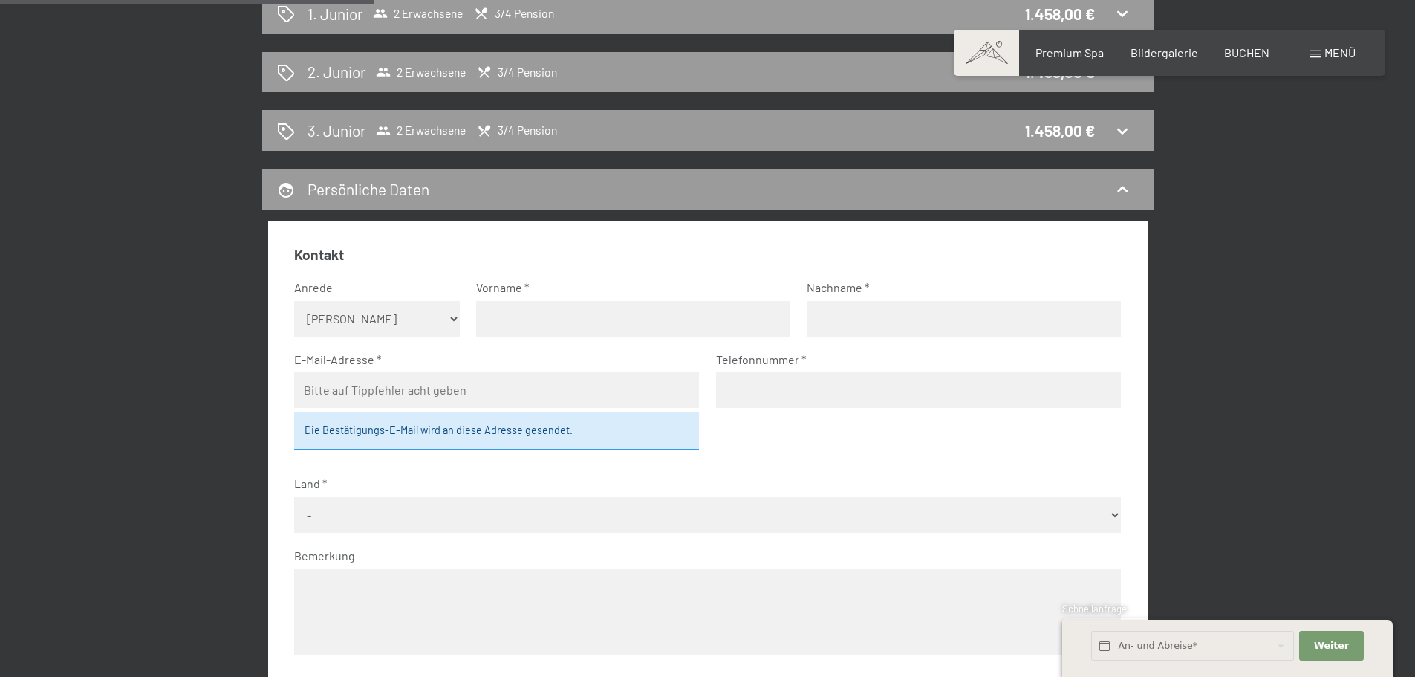
scroll to position [577, 0]
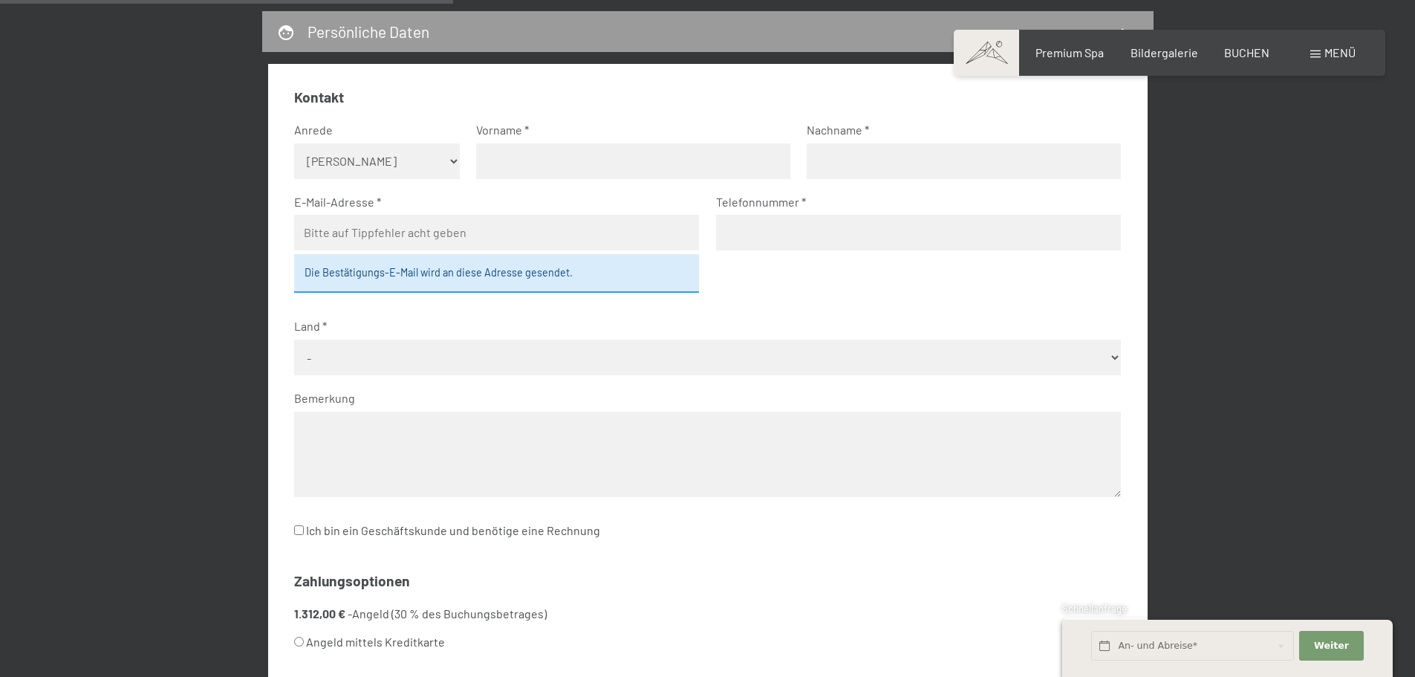
click at [421, 168] on select "Keine Angabe Frau [PERSON_NAME]" at bounding box center [377, 161] width 166 height 36
select select "f"
click at [294, 143] on select "Keine Angabe Frau [PERSON_NAME]" at bounding box center [377, 161] width 166 height 36
click at [517, 156] on input "text" at bounding box center [633, 161] width 314 height 36
type input "[PERSON_NAME]"
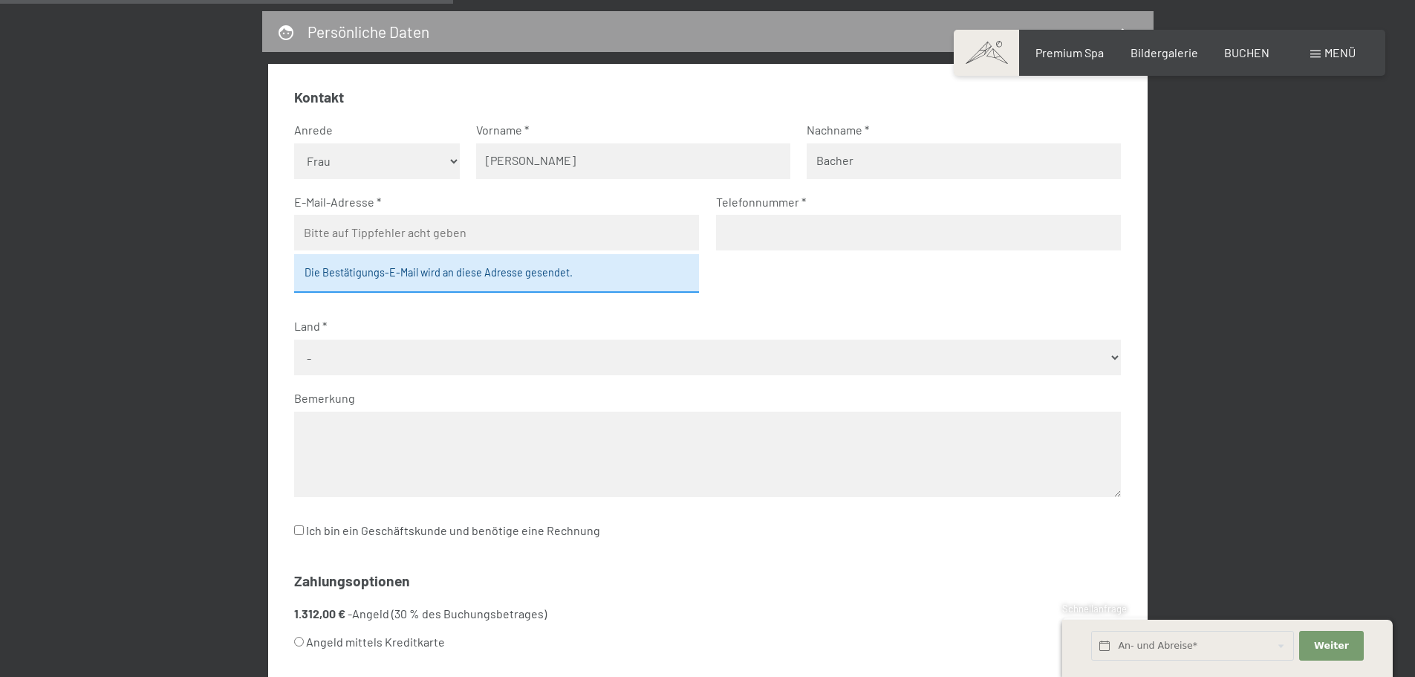
type input "Bacher"
type input "[EMAIL_ADDRESS][DOMAIN_NAME]"
click at [803, 233] on input "tel" at bounding box center [918, 233] width 405 height 36
type input "[PHONE_NUMBER]"
click at [629, 364] on select "- [GEOGRAPHIC_DATA] [GEOGRAPHIC_DATA] [GEOGRAPHIC_DATA] [GEOGRAPHIC_DATA] [GEOG…" at bounding box center [707, 358] width 827 height 36
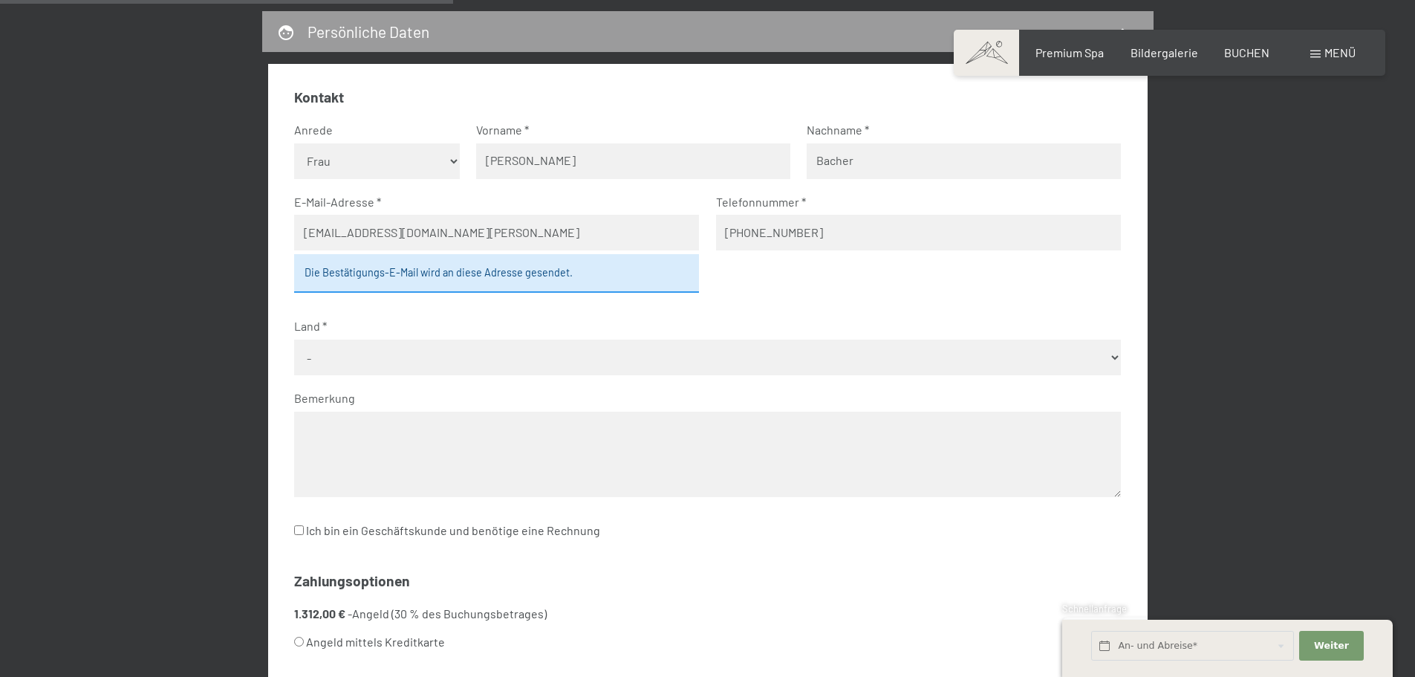
select select "AUT"
click at [294, 340] on select "- [GEOGRAPHIC_DATA] [GEOGRAPHIC_DATA] [GEOGRAPHIC_DATA] [GEOGRAPHIC_DATA] [GEOG…" at bounding box center [707, 358] width 827 height 36
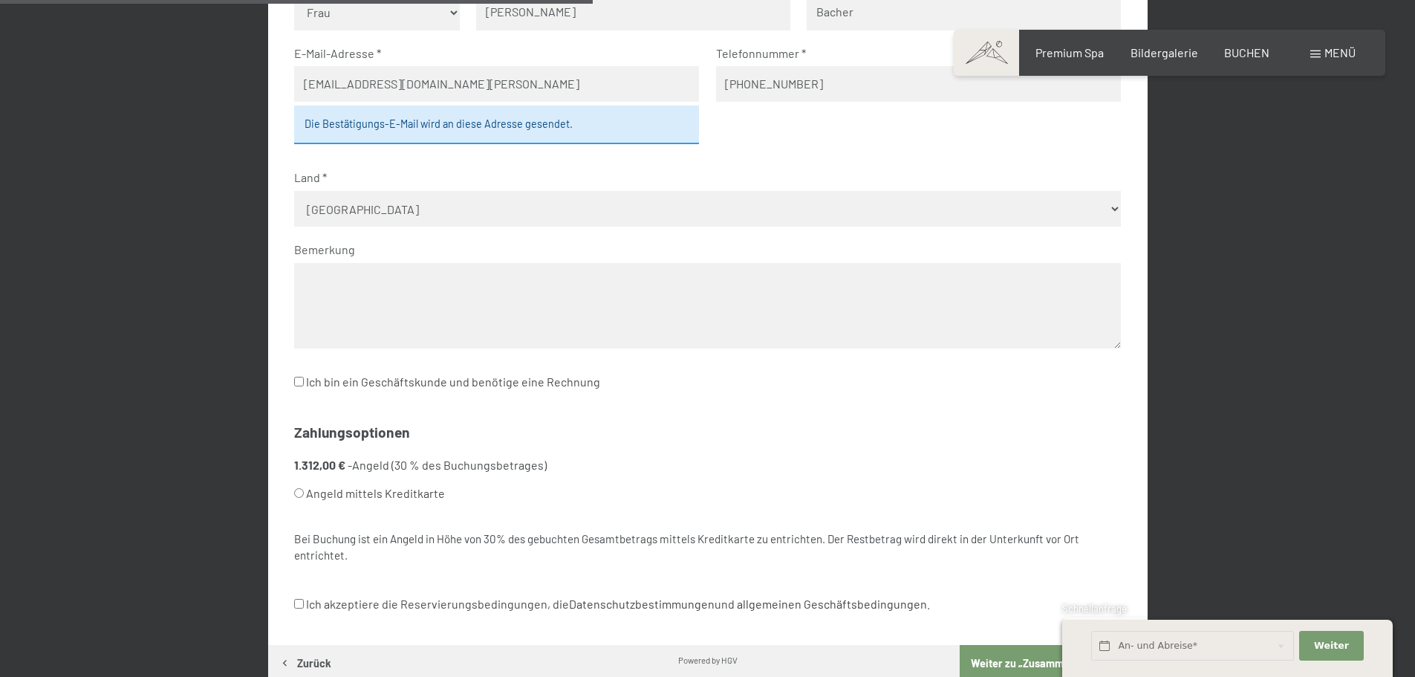
scroll to position [800, 0]
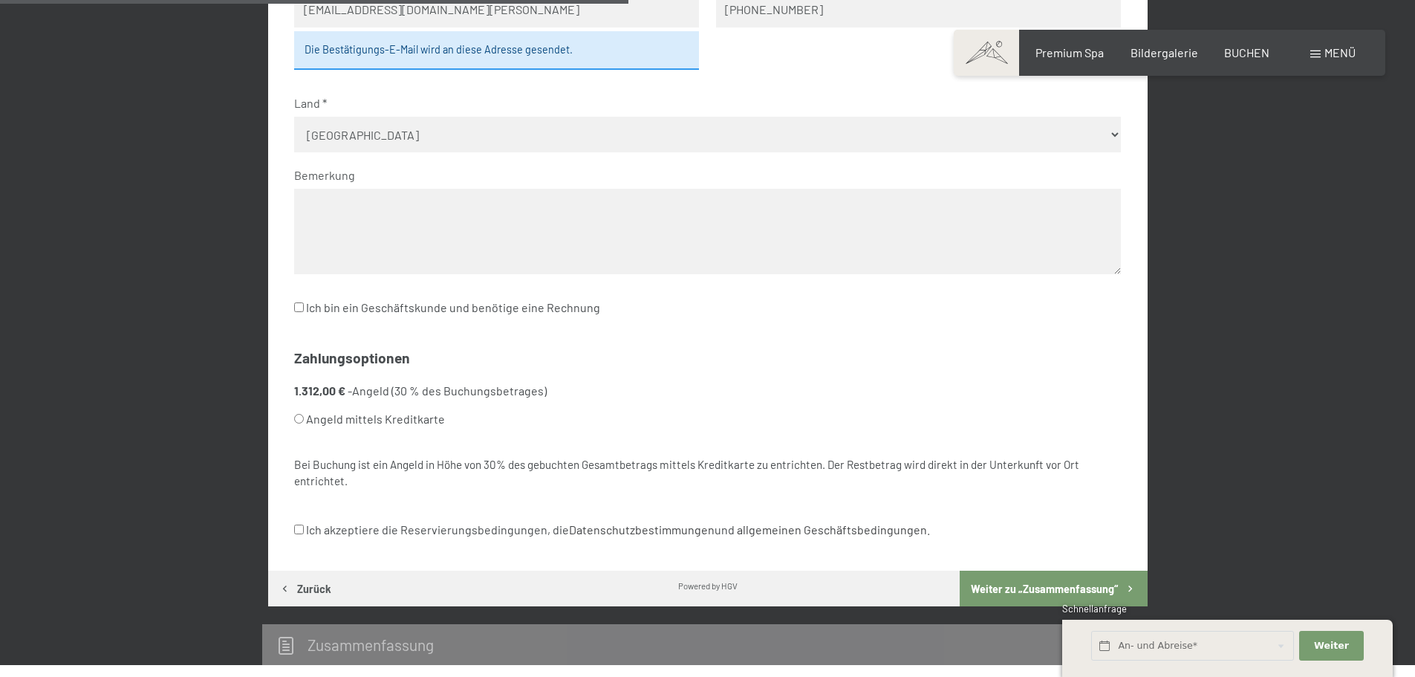
click at [299, 418] on input "Angeld mittels Kreditkarte" at bounding box center [299, 419] width 10 height 10
radio input "true"
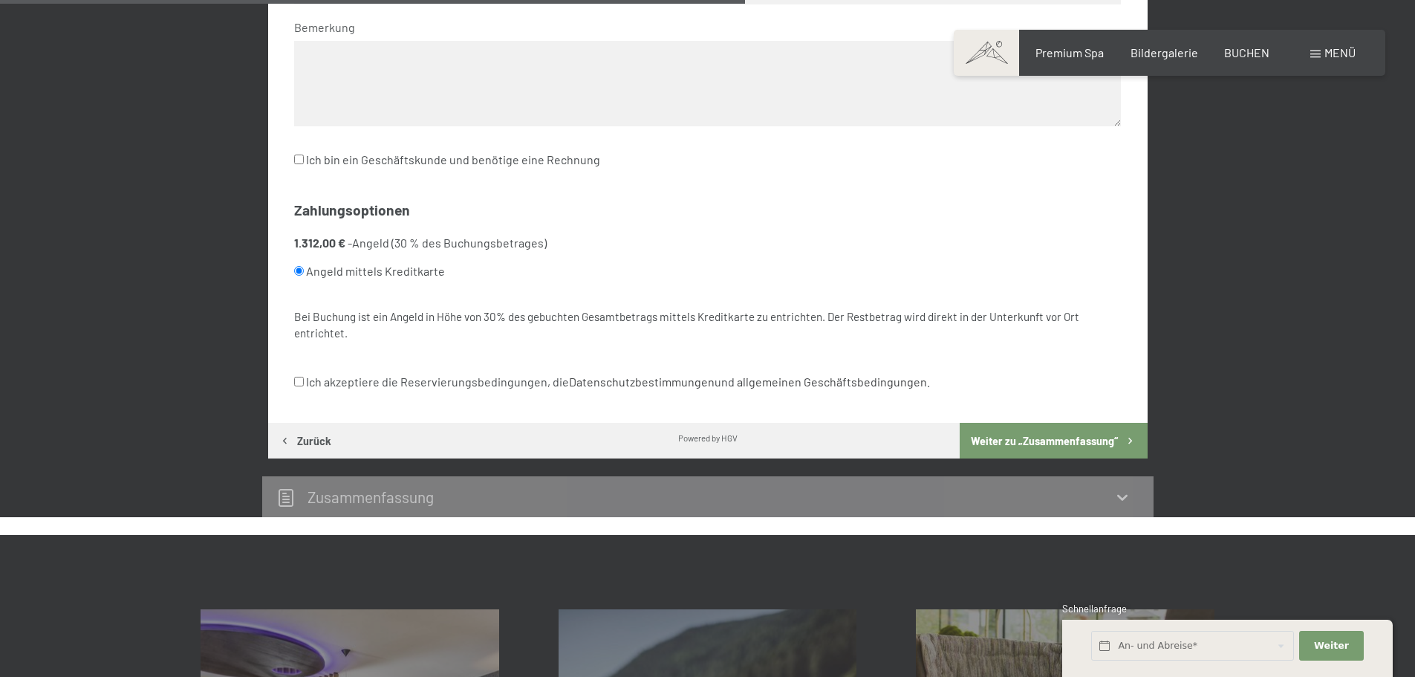
scroll to position [949, 0]
click at [296, 378] on input "Ich akzeptiere die Reservierungsbedingungen, die Datenschutzbestimmungen und al…" at bounding box center [299, 381] width 10 height 10
checkbox input "true"
click at [985, 435] on button "Weiter zu „Zusammen­fassung“" at bounding box center [1053, 440] width 187 height 36
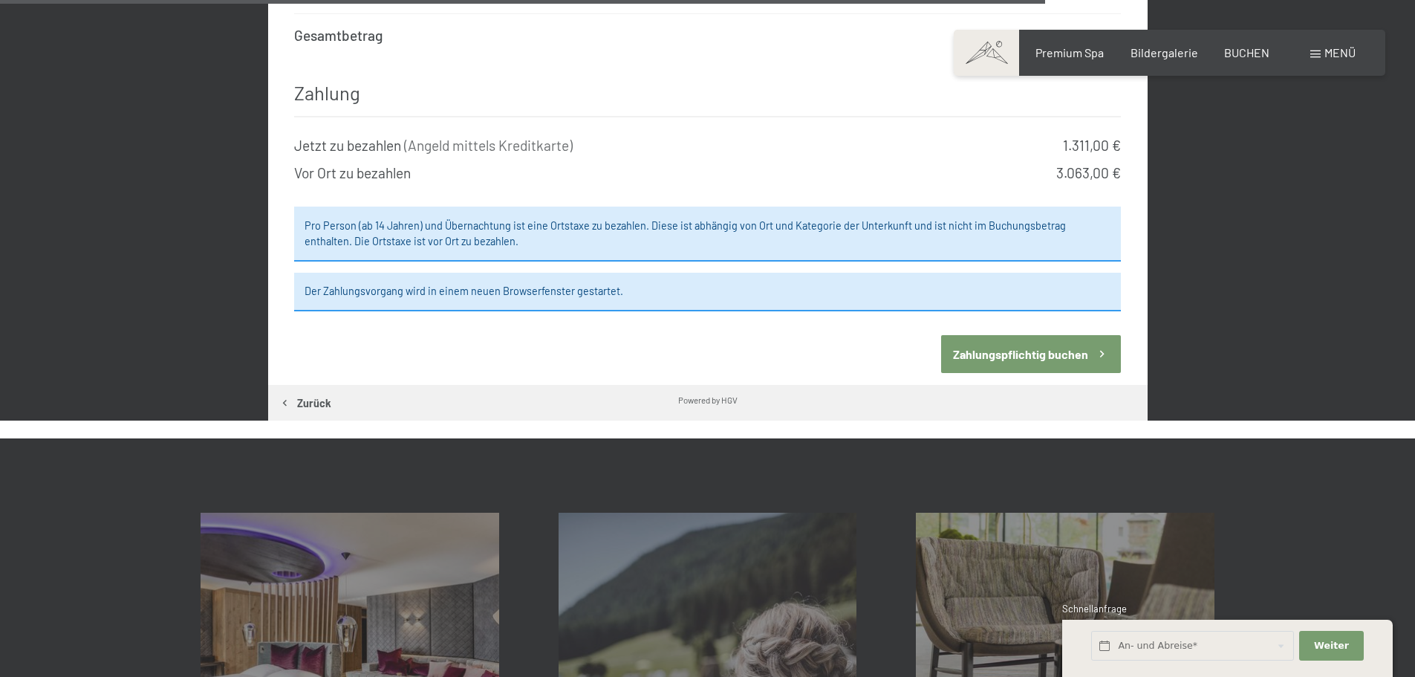
scroll to position [2286, 0]
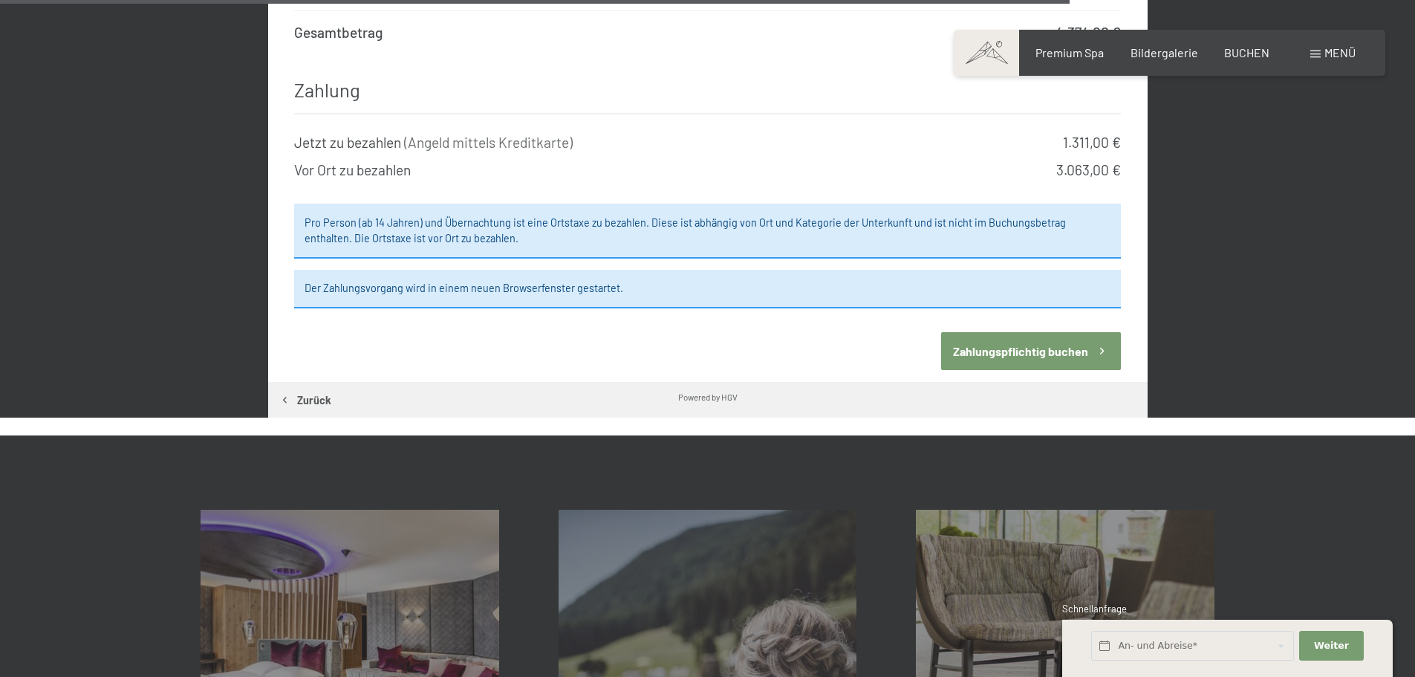
click at [1051, 333] on button "Zahlungspflichtig buchen" at bounding box center [1031, 351] width 180 height 38
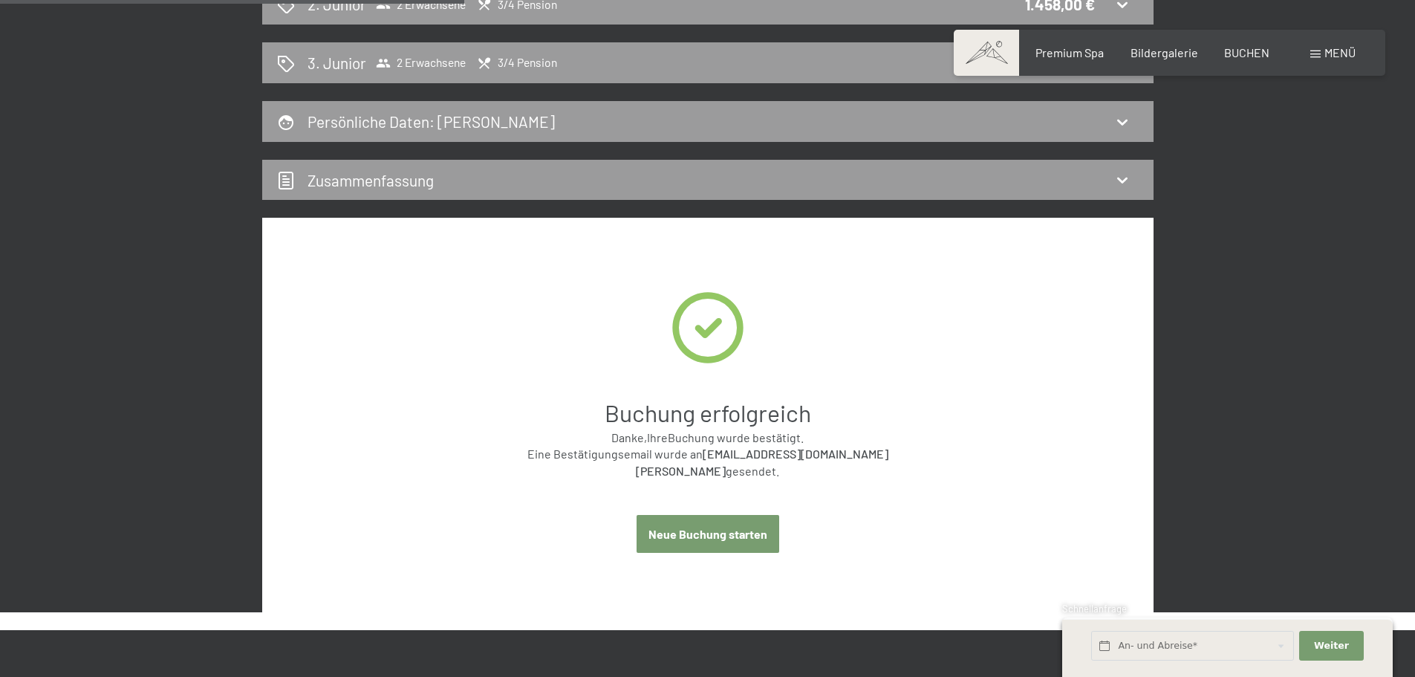
scroll to position [577, 0]
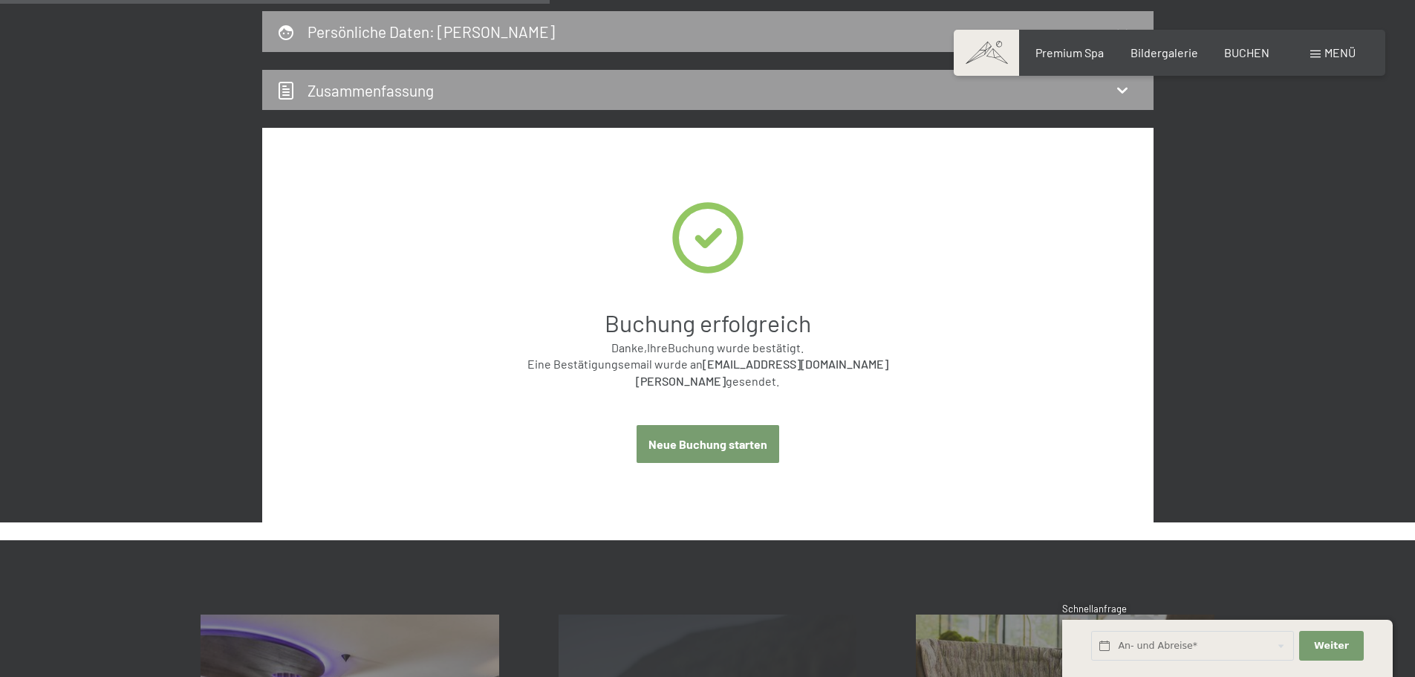
click at [692, 425] on button "Neue Buchung starten" at bounding box center [708, 444] width 143 height 38
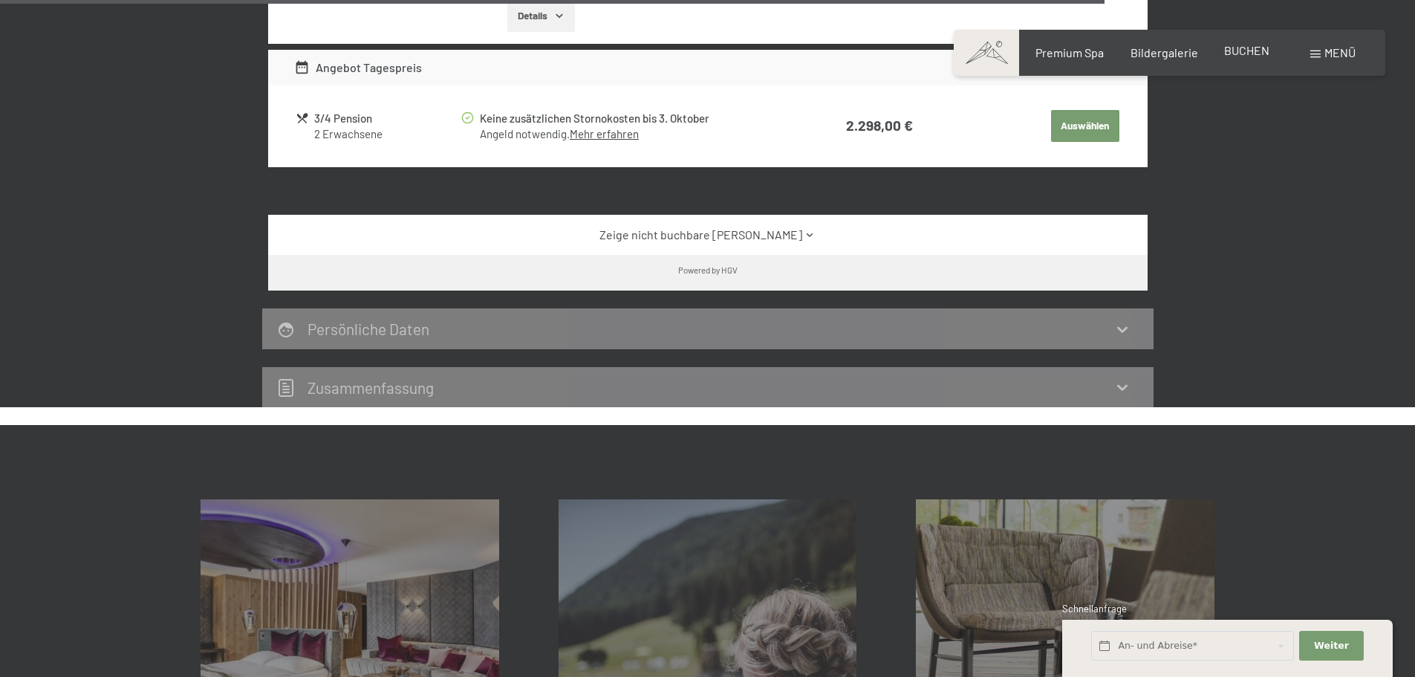
click at [1249, 53] on span "BUCHEN" at bounding box center [1246, 50] width 45 height 14
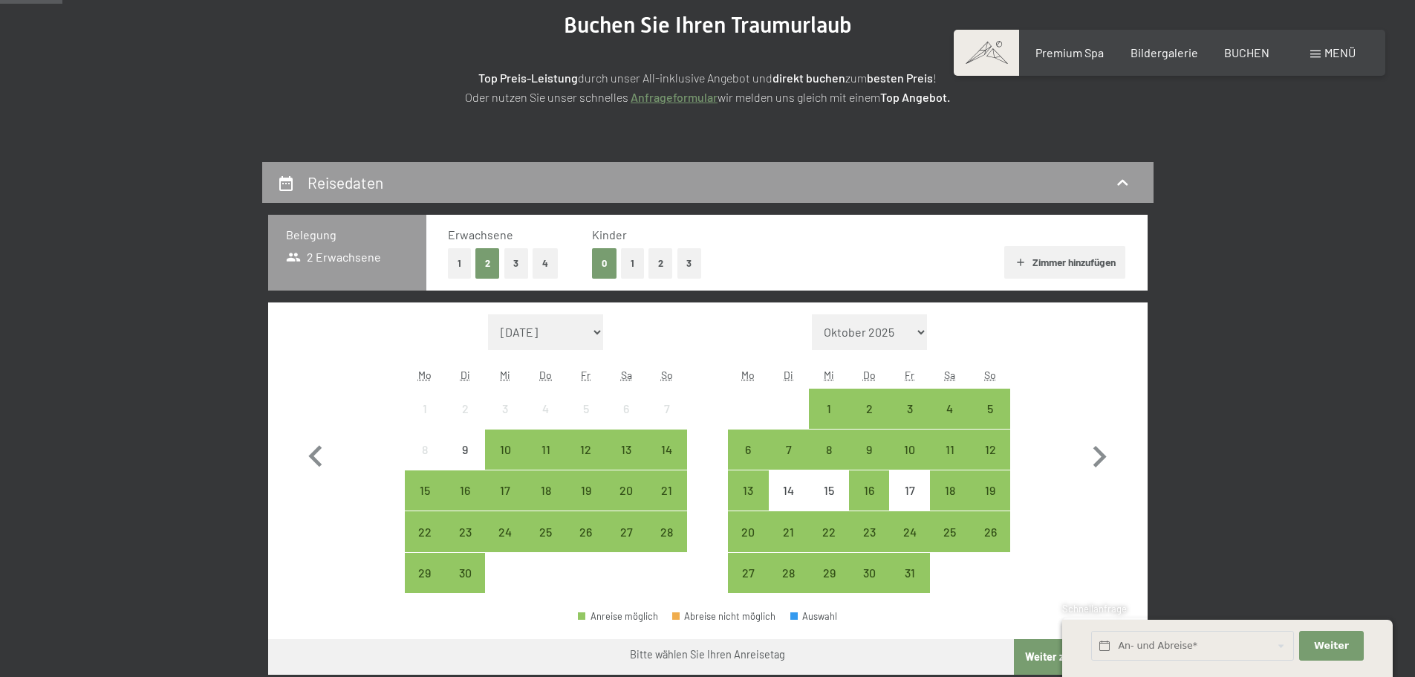
scroll to position [223, 0]
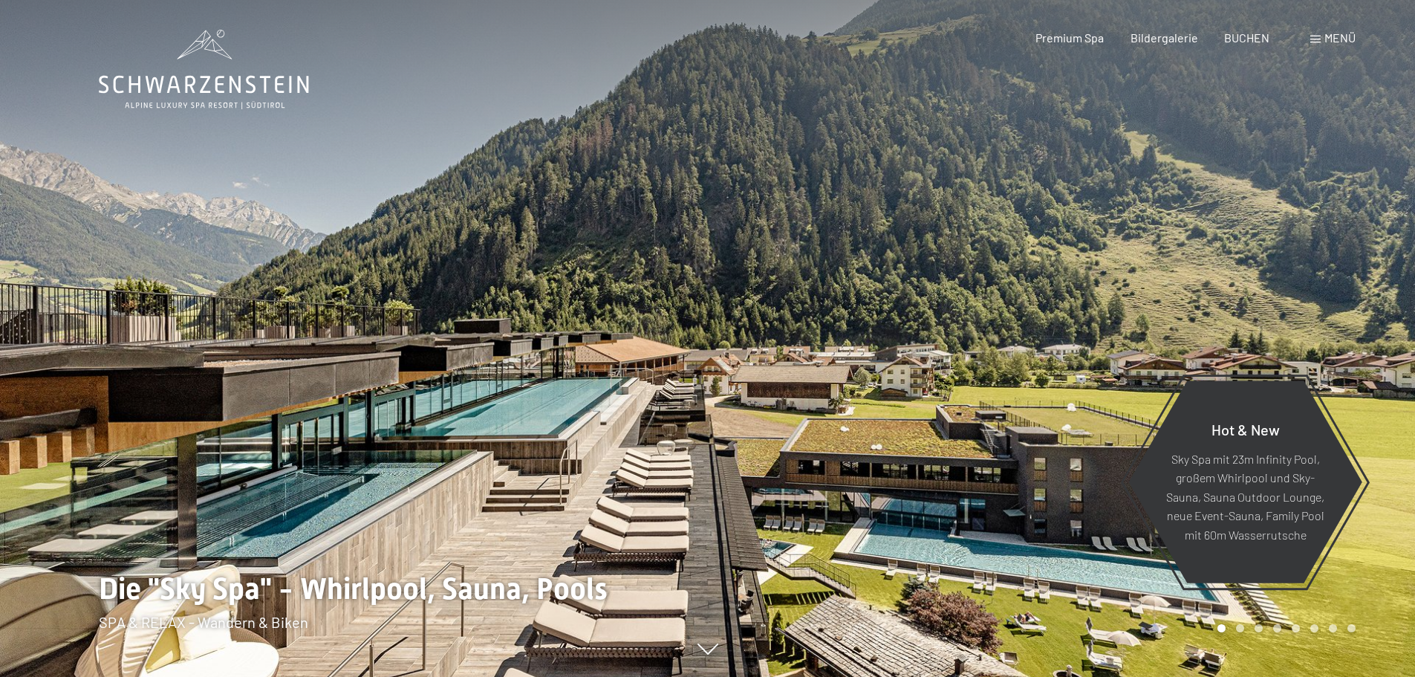
click at [1314, 37] on span at bounding box center [1316, 39] width 10 height 7
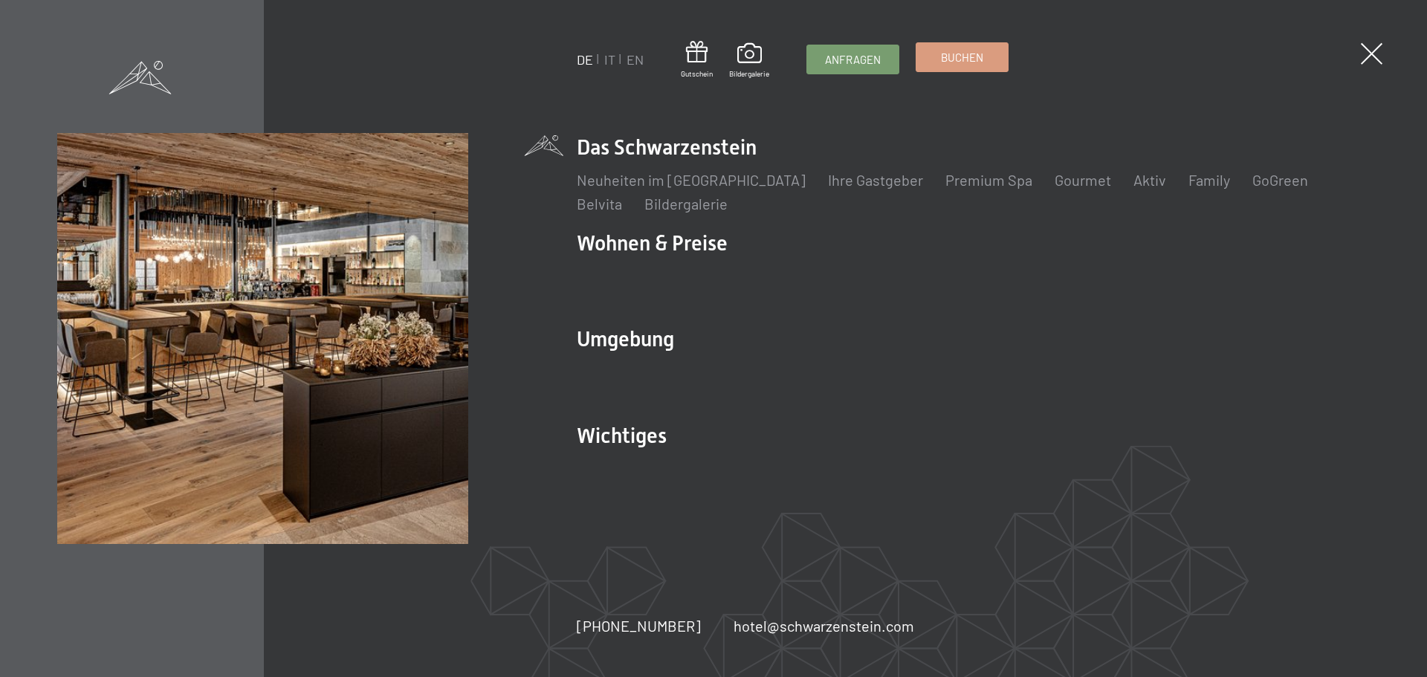
click at [932, 56] on link "Buchen" at bounding box center [961, 57] width 91 height 28
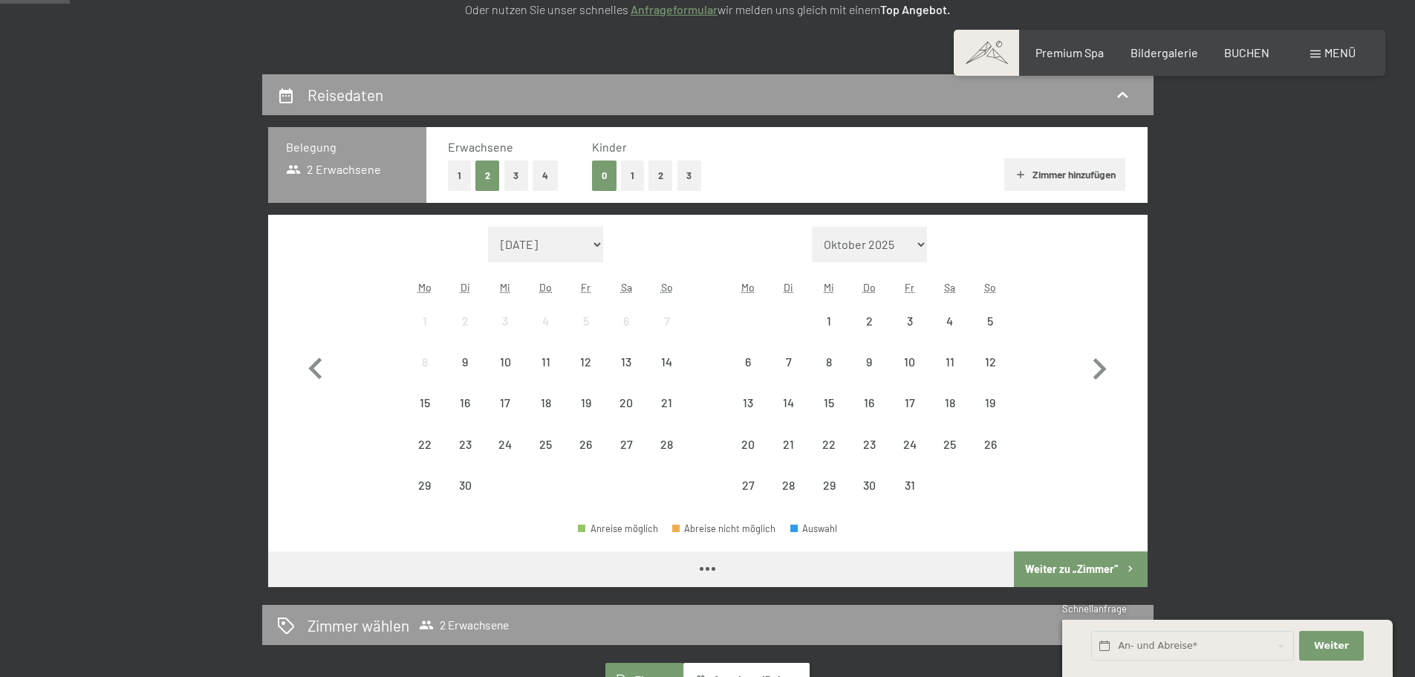
scroll to position [297, 0]
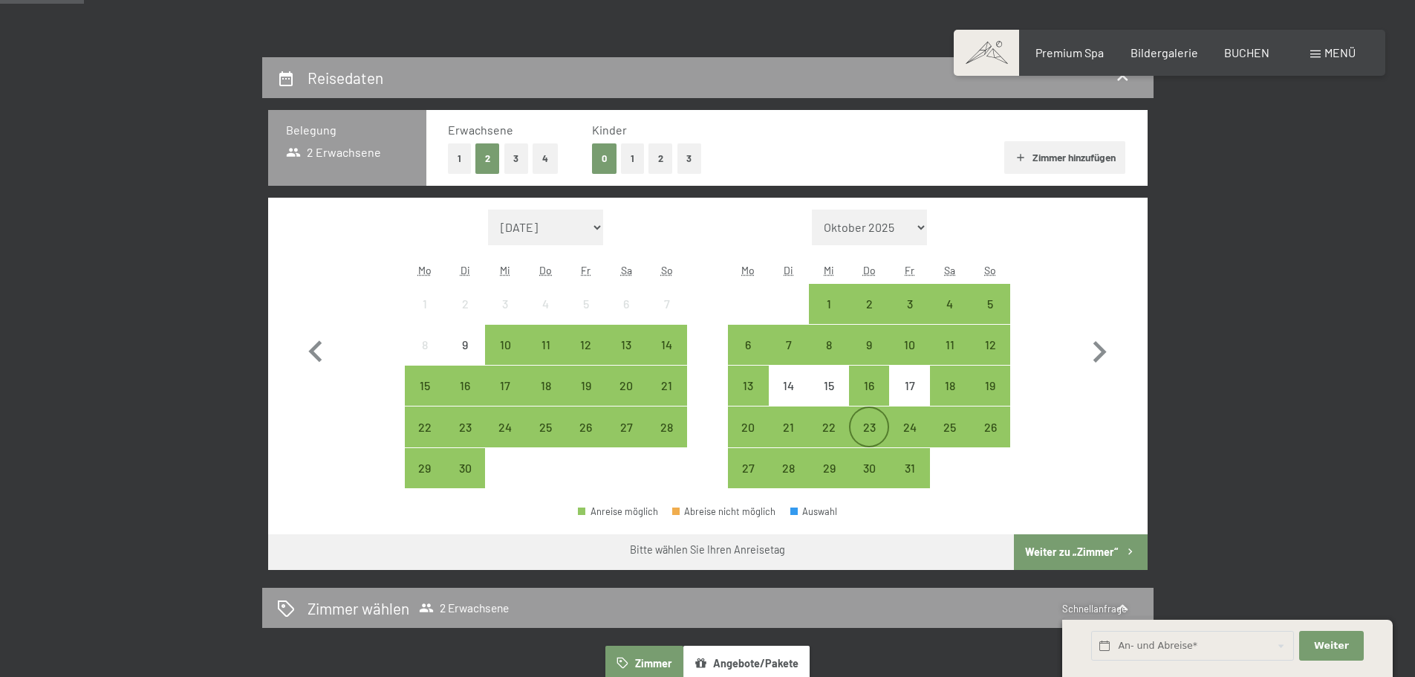
click at [874, 432] on div "23" at bounding box center [869, 439] width 37 height 37
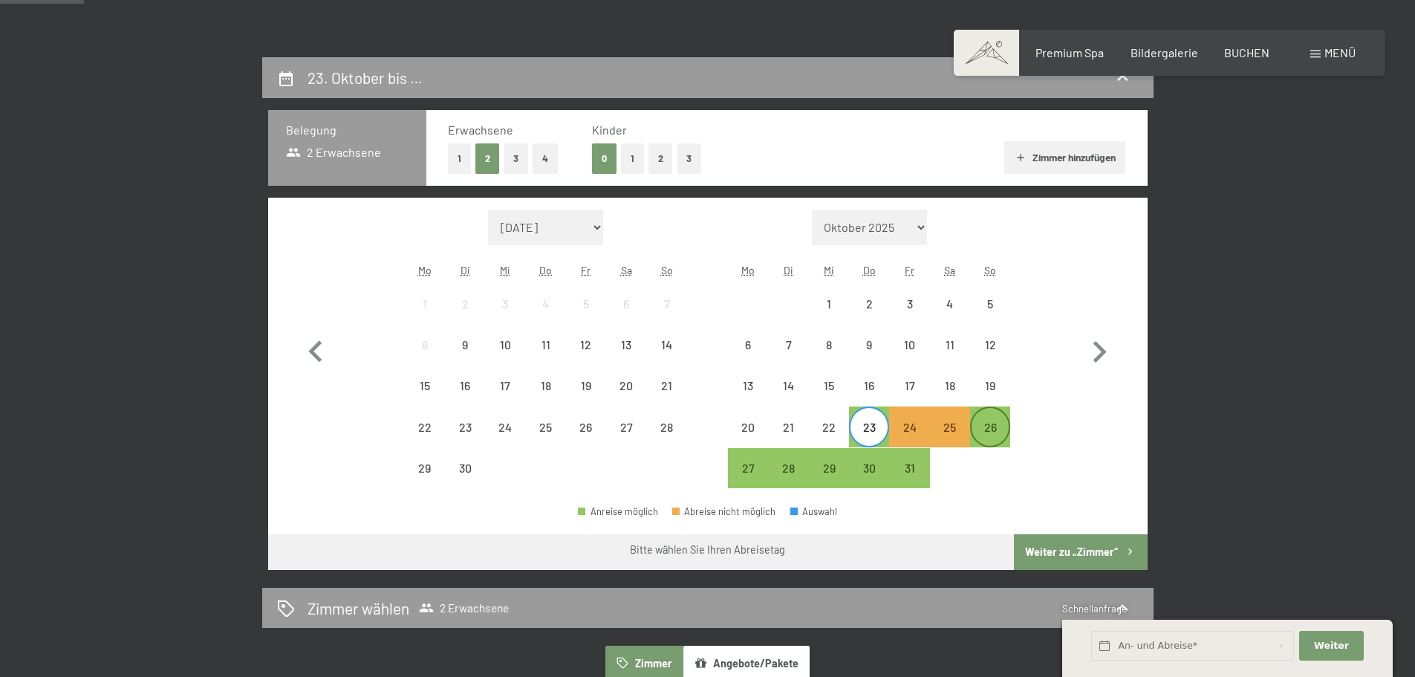
click at [987, 434] on div "26" at bounding box center [990, 439] width 37 height 37
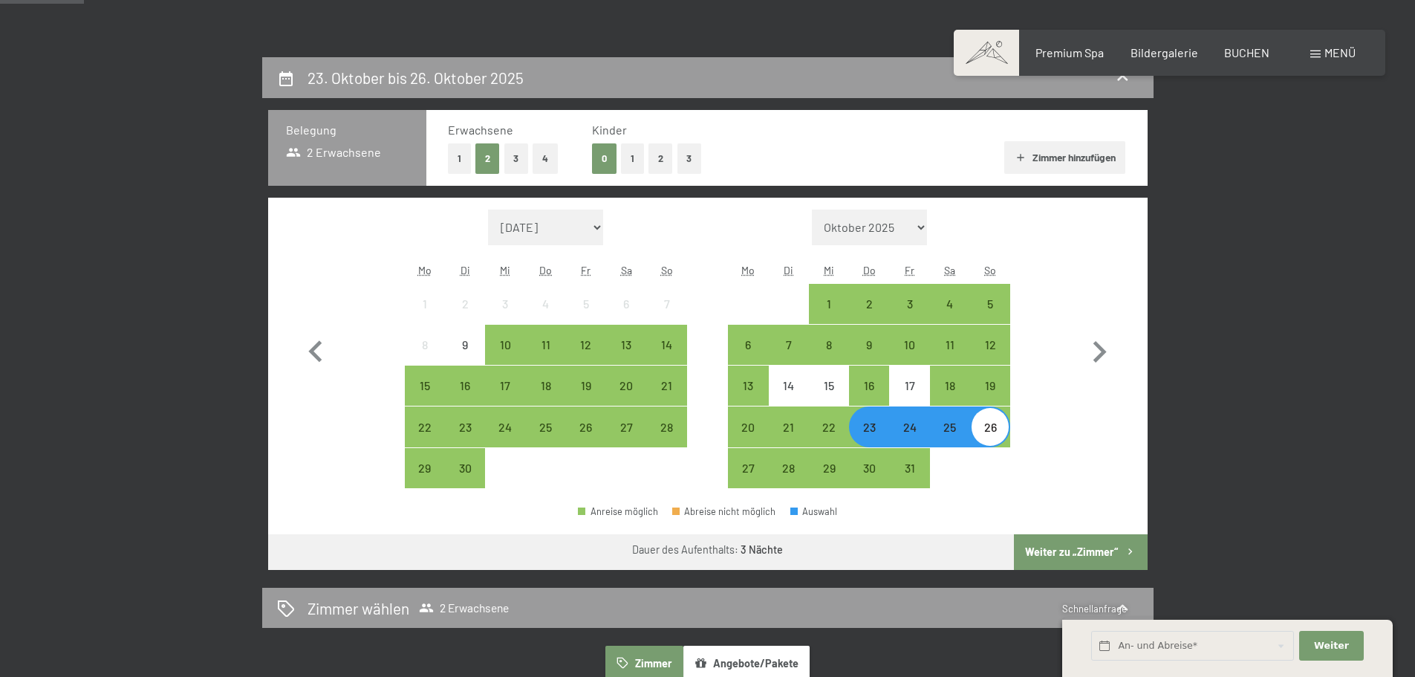
click at [1088, 551] on button "Weiter zu „Zimmer“" at bounding box center [1080, 552] width 133 height 36
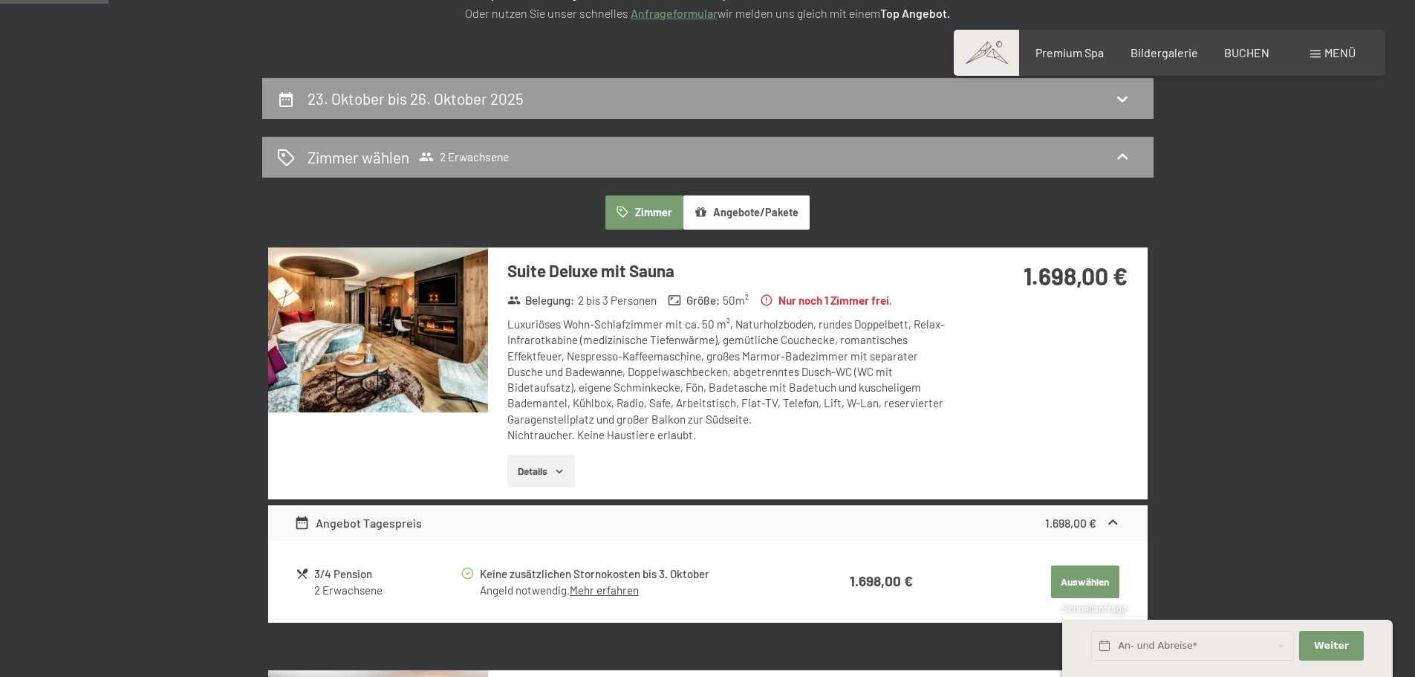
scroll to position [280, 0]
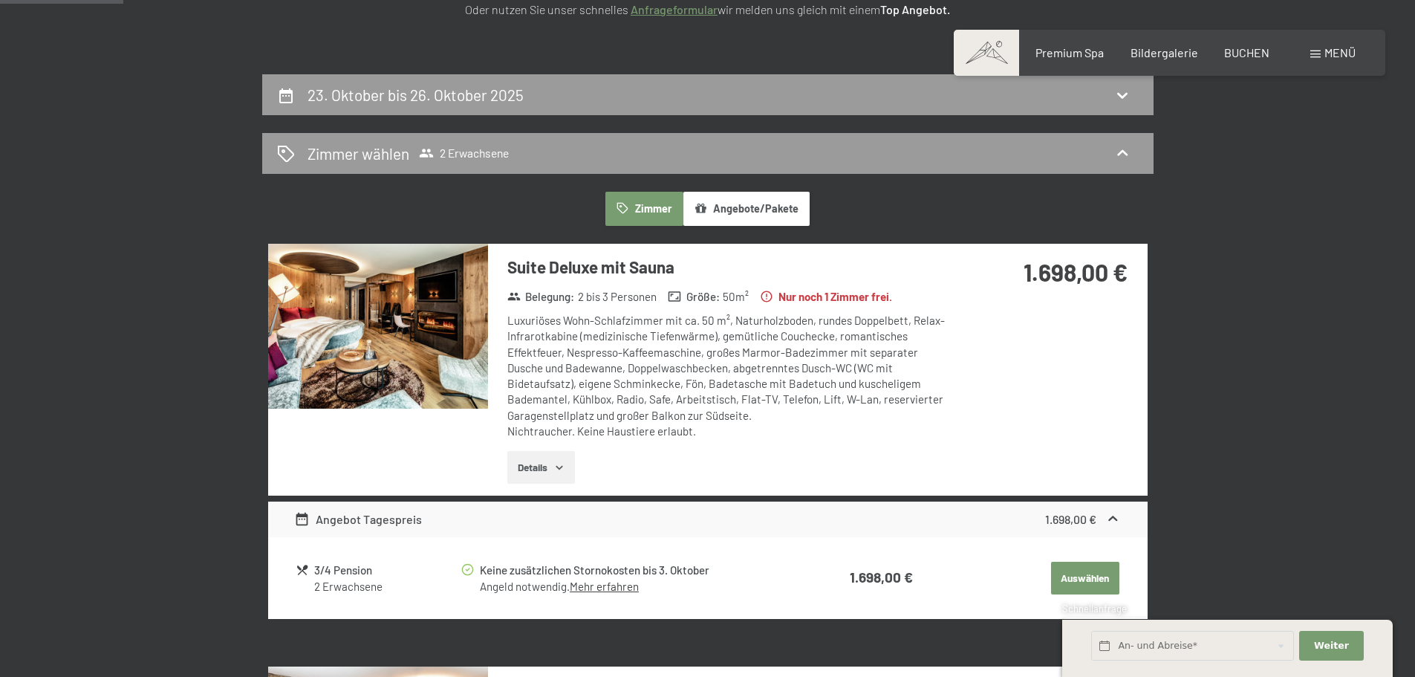
click at [1093, 578] on button "Auswählen" at bounding box center [1085, 578] width 68 height 33
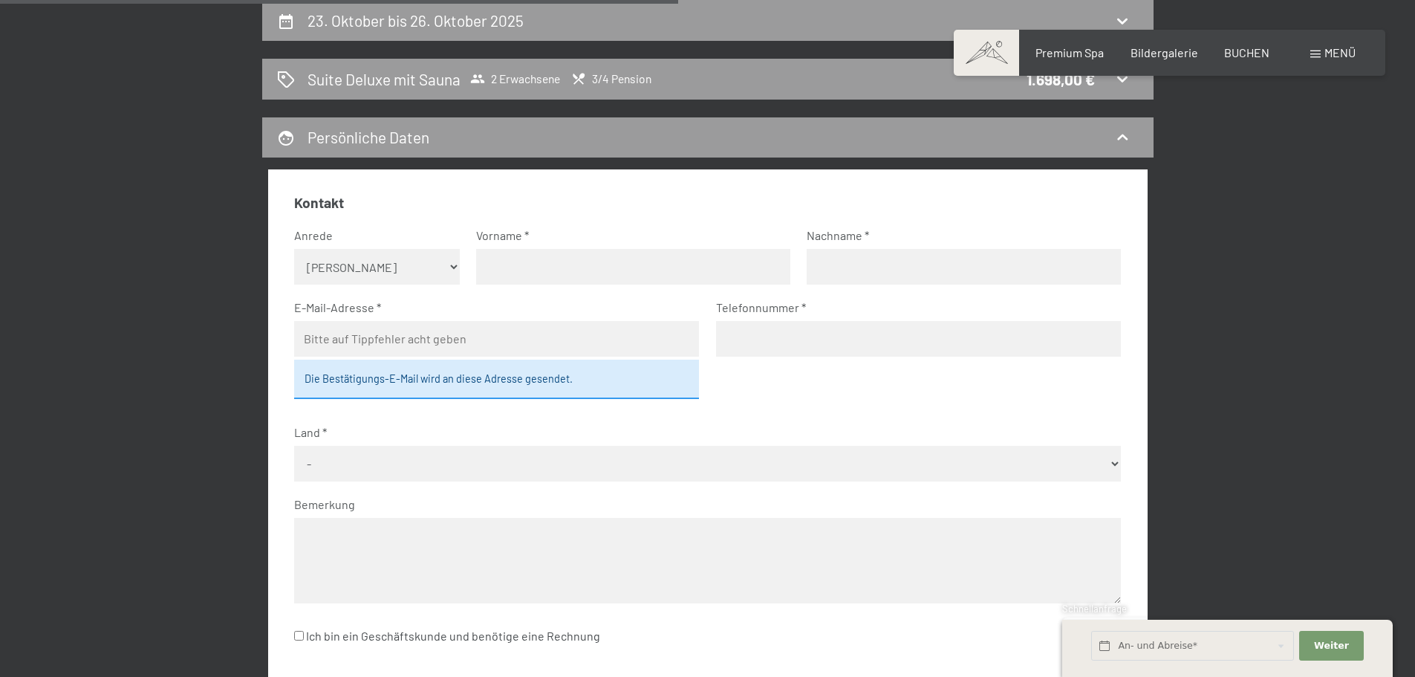
click at [424, 259] on select "Keine Angabe Frau [PERSON_NAME]" at bounding box center [377, 267] width 166 height 36
select select "f"
click at [294, 249] on select "Keine Angabe Frau [PERSON_NAME]" at bounding box center [377, 267] width 166 height 36
click at [559, 264] on input "text" at bounding box center [633, 267] width 314 height 36
type input "[PERSON_NAME]"
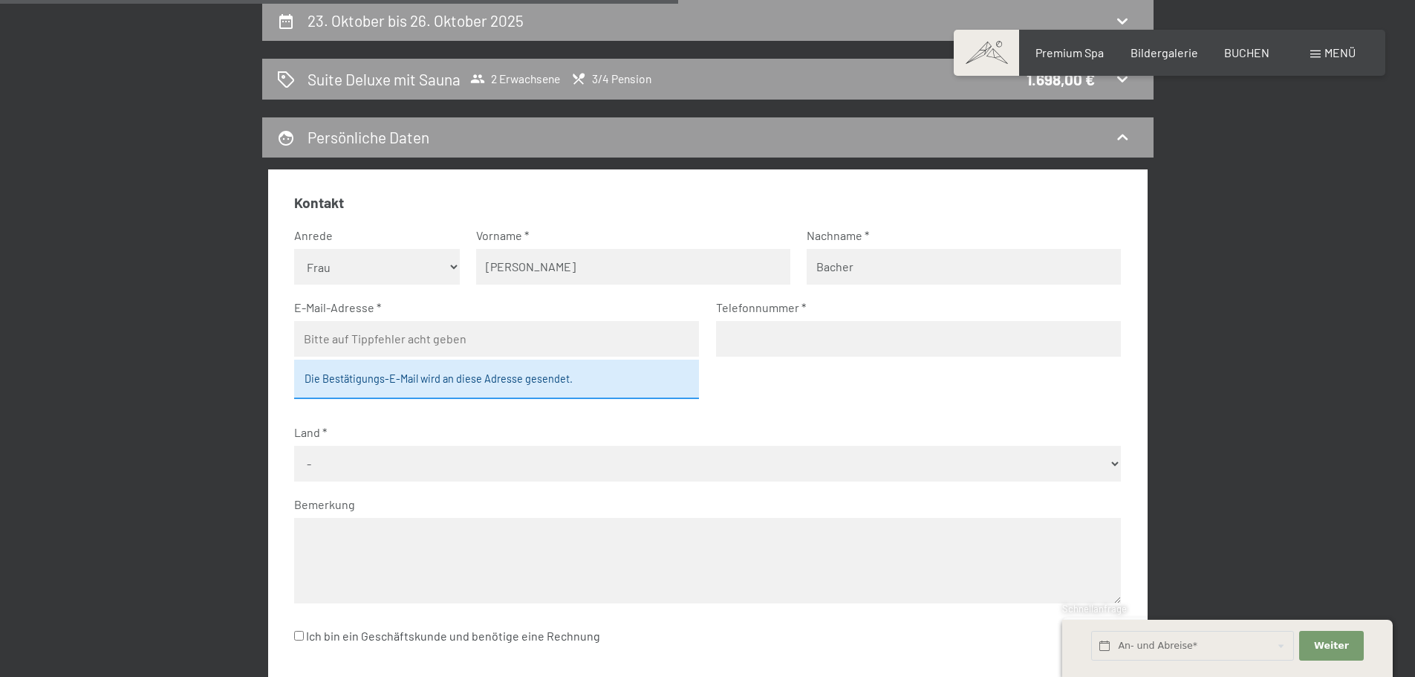
type input "Bacher"
click at [387, 331] on input "email" at bounding box center [496, 339] width 405 height 36
type input "[EMAIL_ADDRESS][DOMAIN_NAME]"
click at [768, 339] on input "tel" at bounding box center [918, 339] width 405 height 36
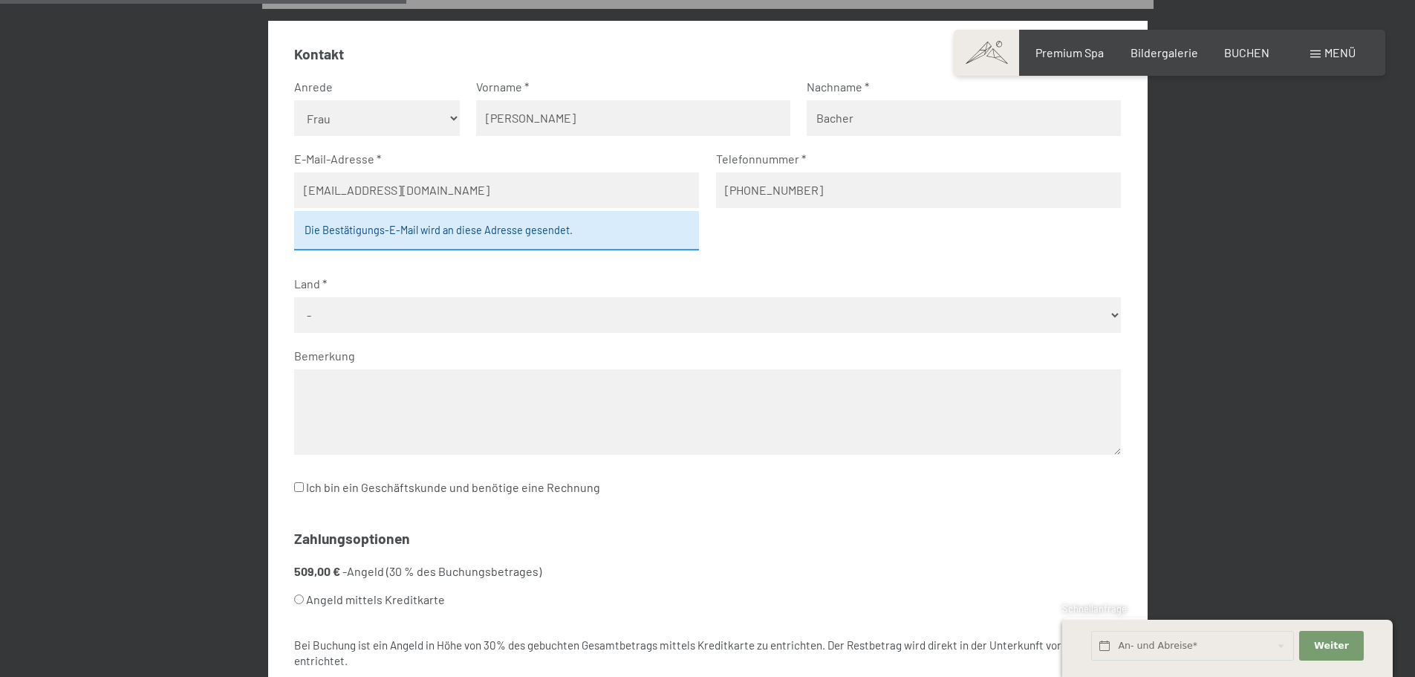
type input "[PHONE_NUMBER]"
click at [430, 322] on select "- [GEOGRAPHIC_DATA] [GEOGRAPHIC_DATA] [GEOGRAPHIC_DATA] [GEOGRAPHIC_DATA] [GEOG…" at bounding box center [707, 315] width 827 height 36
select select "AUT"
click at [294, 297] on select "- [GEOGRAPHIC_DATA] [GEOGRAPHIC_DATA] [GEOGRAPHIC_DATA] [GEOGRAPHIC_DATA] [GEOG…" at bounding box center [707, 315] width 827 height 36
click at [363, 406] on textarea at bounding box center [707, 411] width 827 height 85
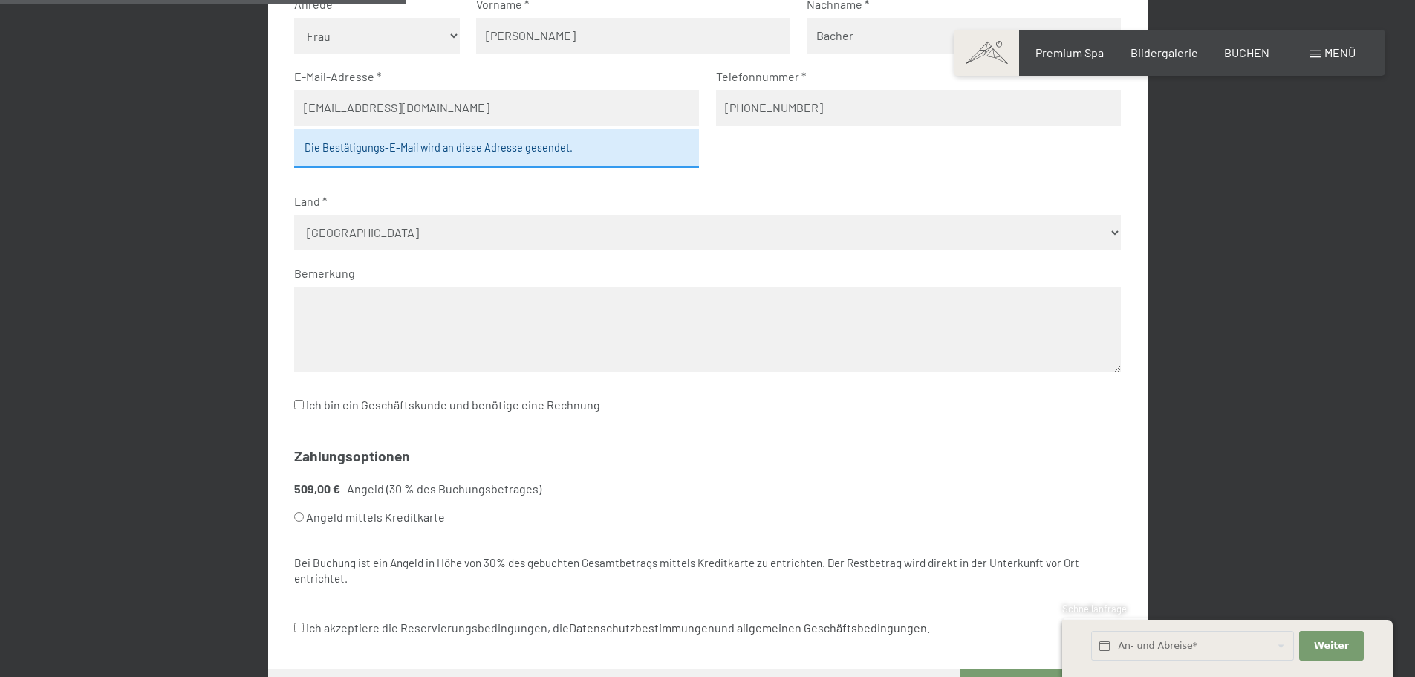
scroll to position [726, 0]
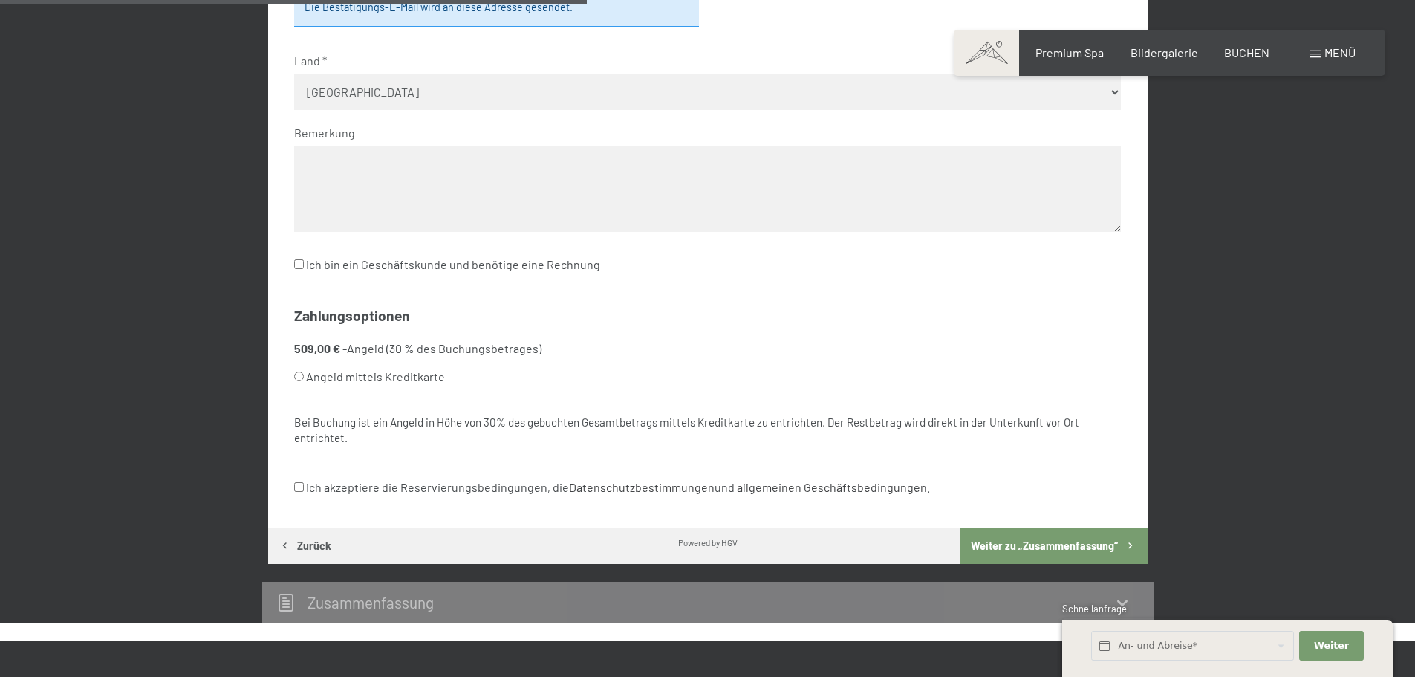
click at [297, 377] on input "Angeld mittels Kreditkarte" at bounding box center [299, 376] width 10 height 10
radio input "true"
click at [299, 488] on input "Ich akzeptiere die Reservierungsbedingungen, die Datenschutzbestimmungen und al…" at bounding box center [299, 487] width 10 height 10
checkbox input "true"
click at [1066, 537] on button "Weiter zu „Zusammen­fassung“" at bounding box center [1053, 546] width 187 height 36
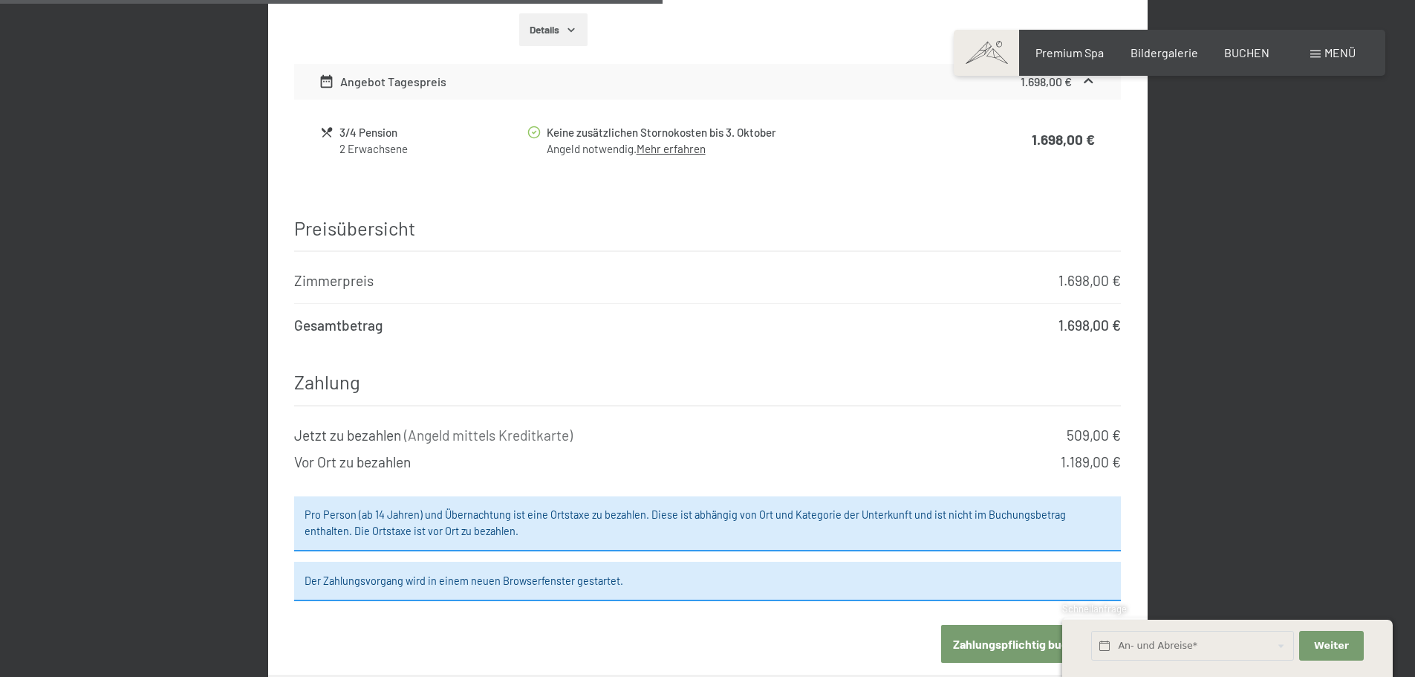
scroll to position [1172, 0]
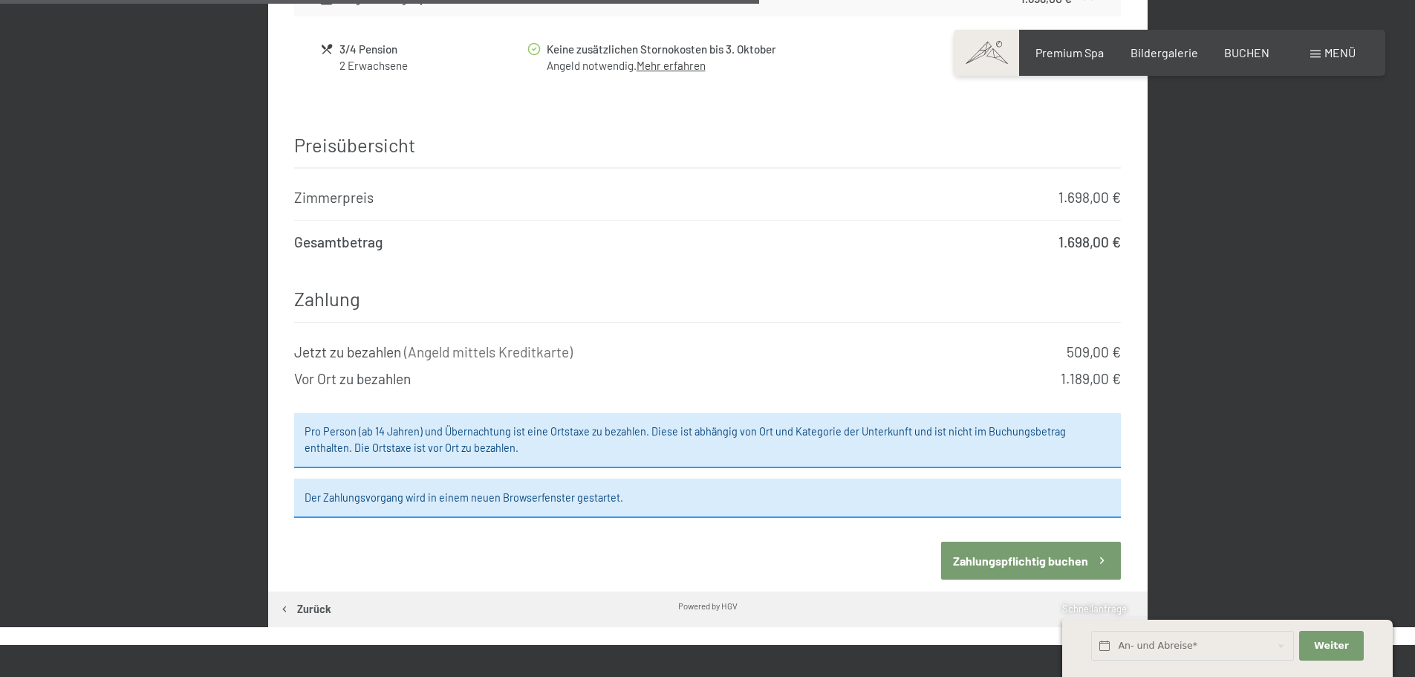
click at [986, 543] on button "Zahlungspflichtig buchen" at bounding box center [1031, 561] width 180 height 38
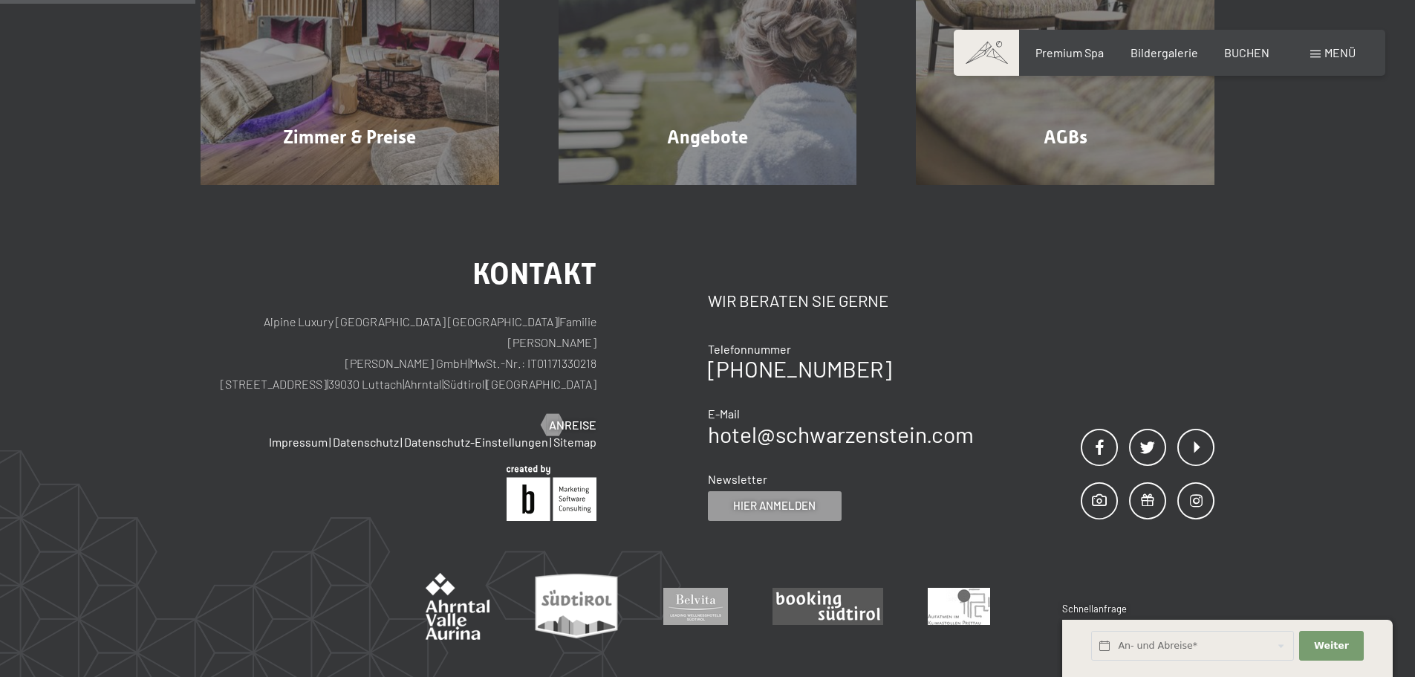
scroll to position [354, 0]
